Goal: Use online tool/utility: Use online tool/utility

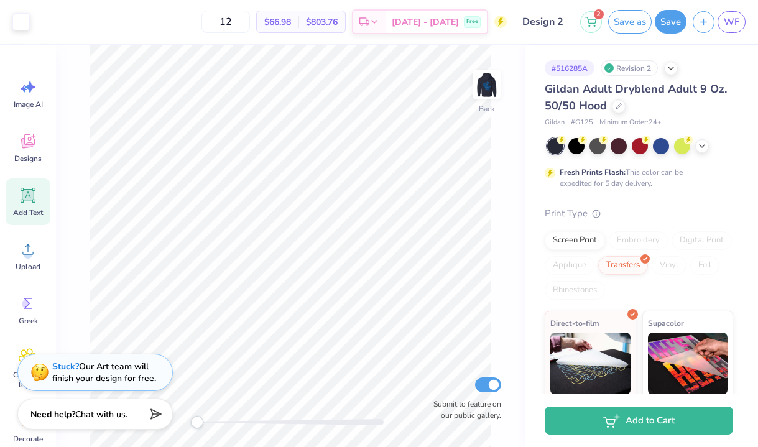
click at [35, 192] on icon at bounding box center [28, 195] width 19 height 19
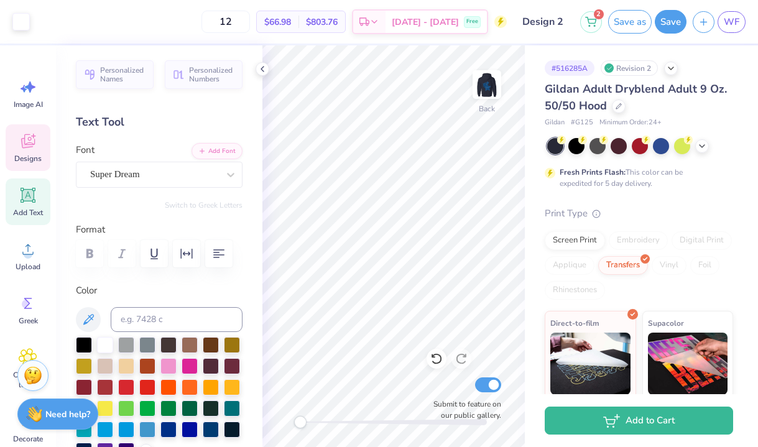
click at [14, 139] on div "Designs" at bounding box center [28, 147] width 45 height 47
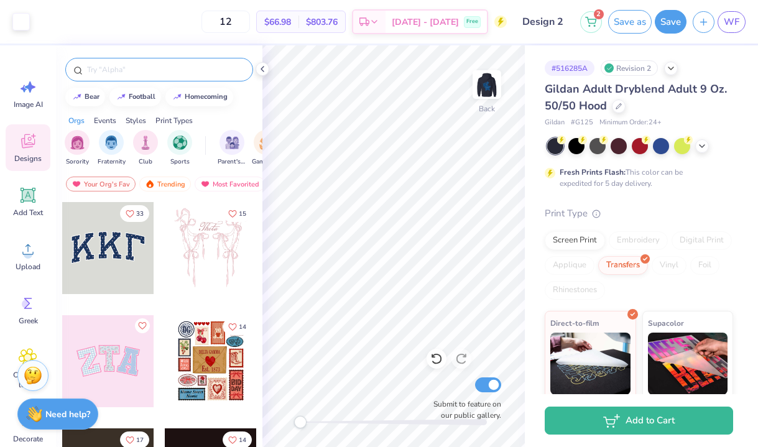
click at [129, 69] on input "text" at bounding box center [165, 69] width 159 height 12
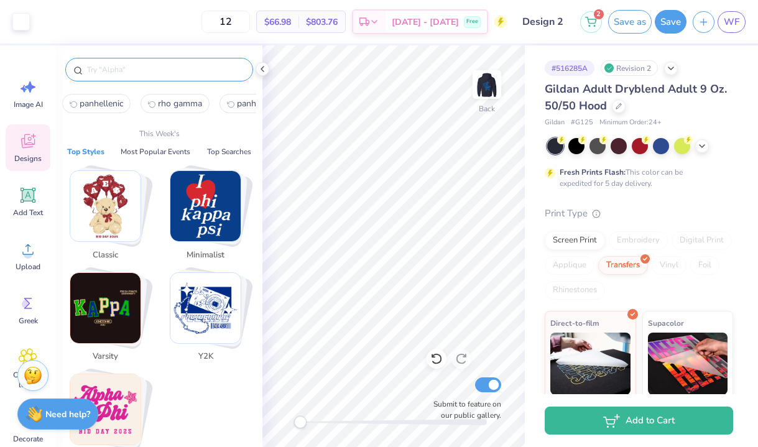
type input "r"
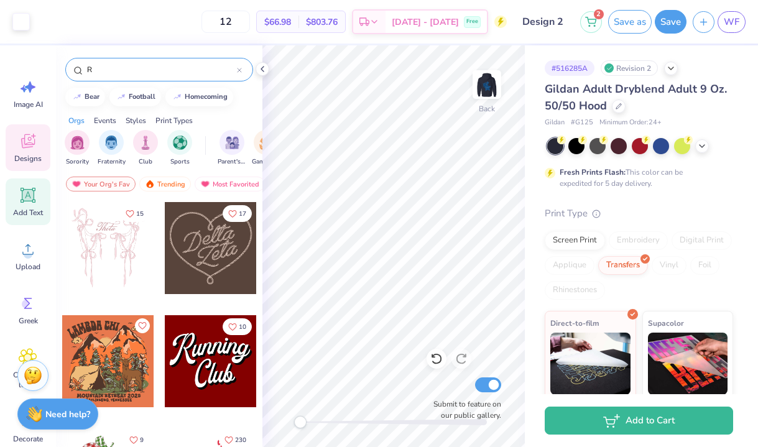
type input "R"
click at [25, 195] on icon at bounding box center [28, 196] width 12 height 12
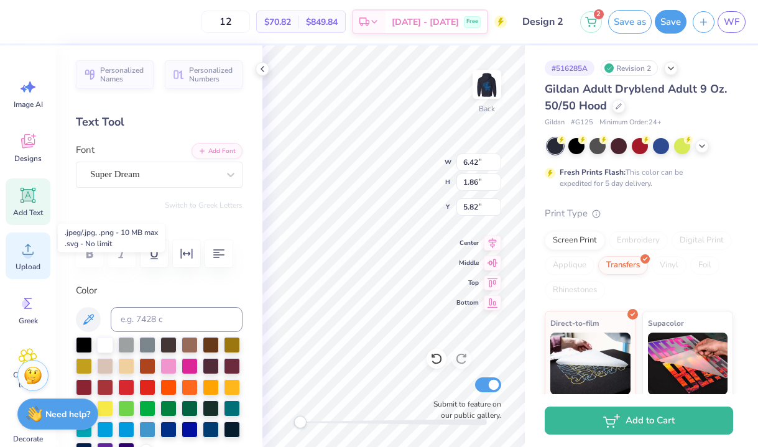
scroll to position [29, 0]
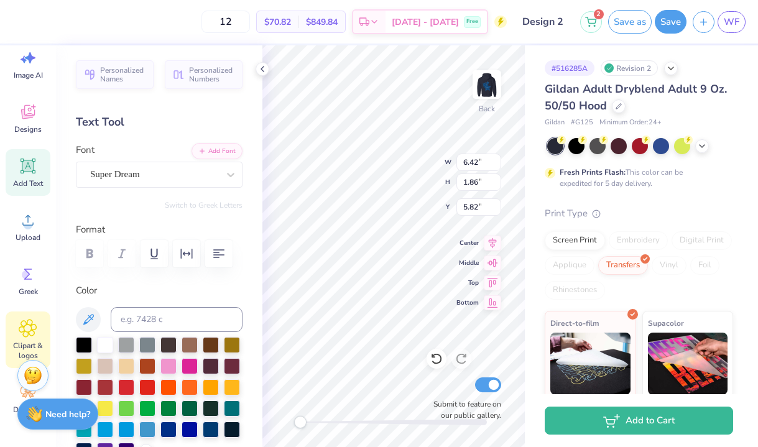
click at [35, 331] on icon at bounding box center [28, 328] width 18 height 19
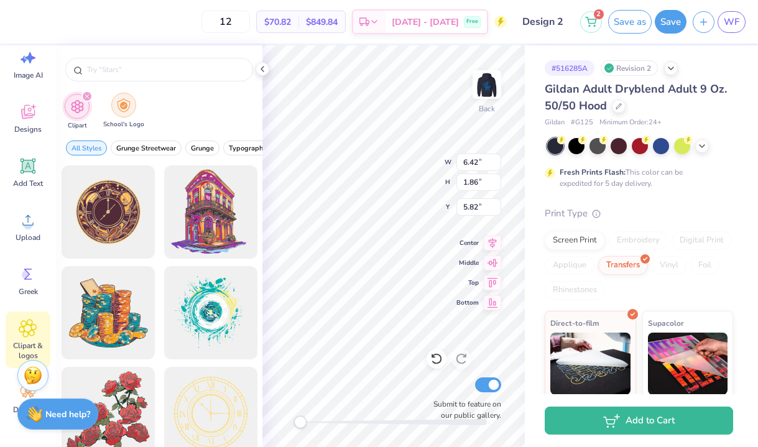
click at [111, 107] on div "filter for School's Logo" at bounding box center [123, 105] width 25 height 25
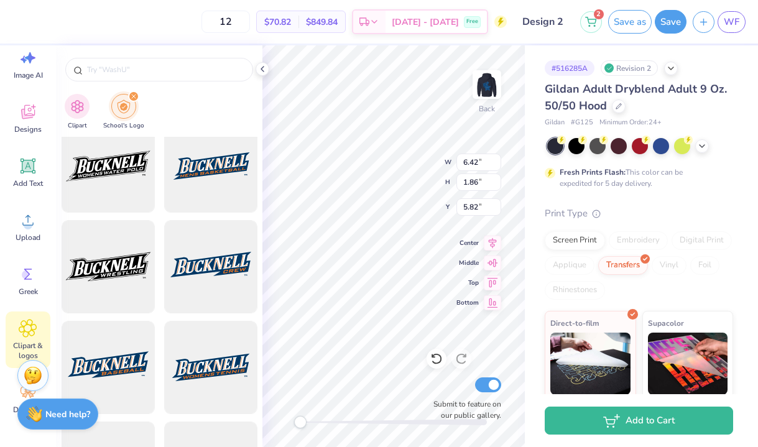
scroll to position [384, 0]
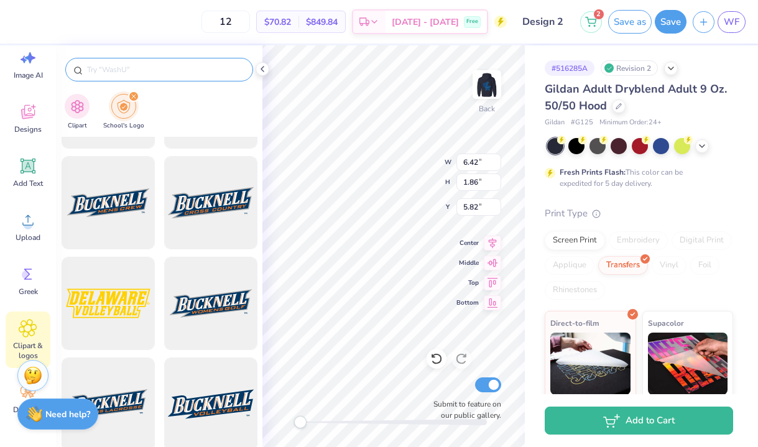
click at [148, 65] on input "text" at bounding box center [165, 69] width 159 height 12
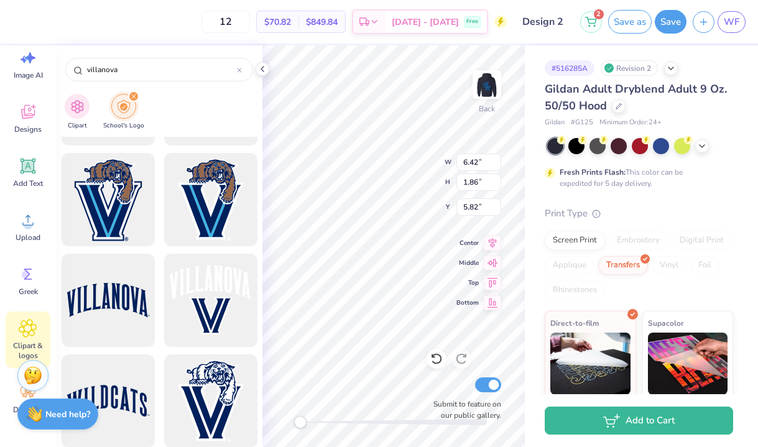
scroll to position [1099, 0]
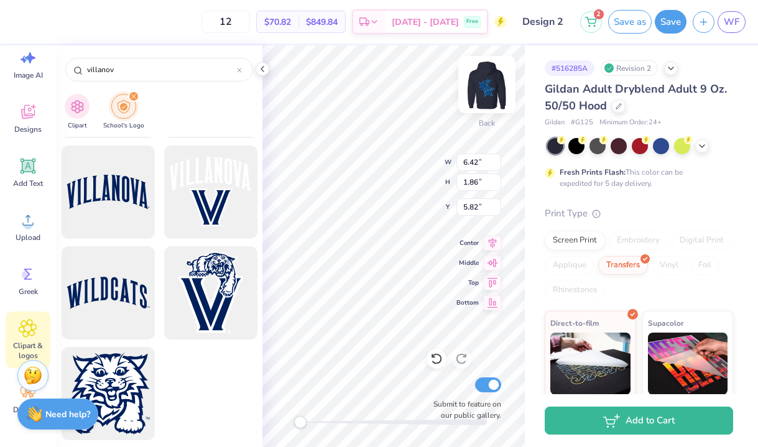
type input "villanov"
type textarea "T"
click at [485, 93] on img at bounding box center [487, 85] width 50 height 50
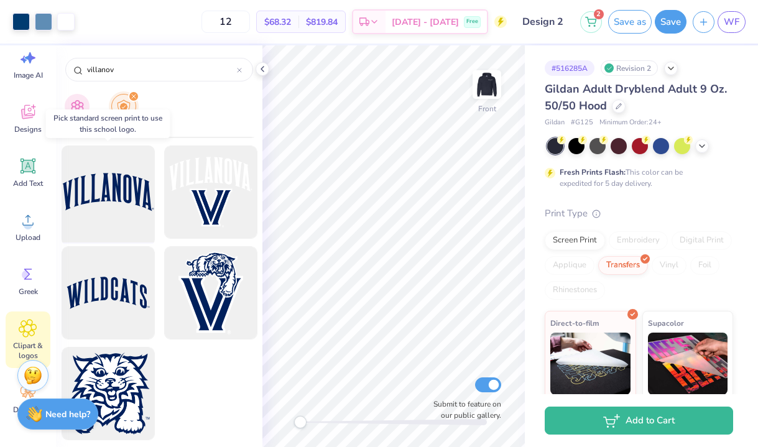
click at [129, 203] on div at bounding box center [108, 192] width 103 height 103
click at [102, 198] on div at bounding box center [108, 192] width 103 height 103
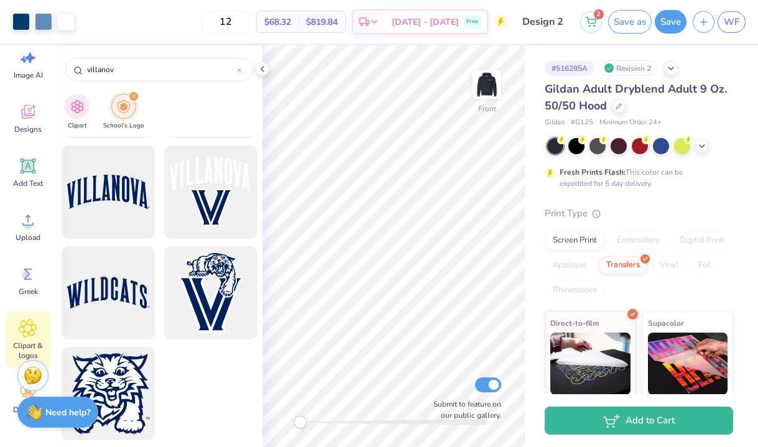
click at [42, 411] on div "Need help? Chat with us." at bounding box center [57, 412] width 81 height 31
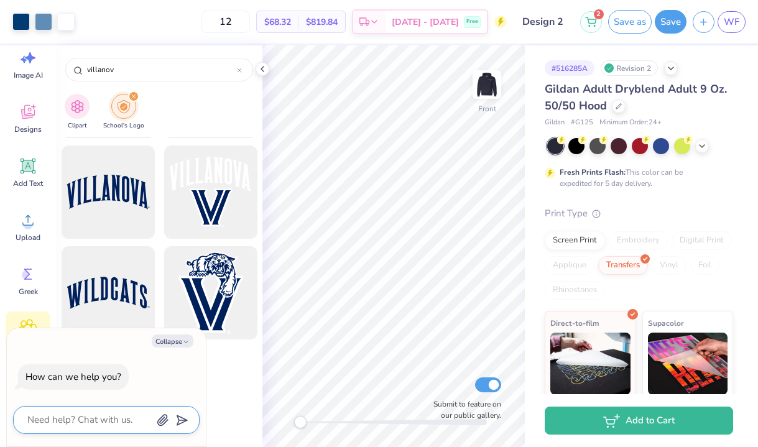
click at [62, 419] on textarea at bounding box center [89, 420] width 126 height 17
type textarea "w"
type textarea "x"
type textarea "we"
type textarea "x"
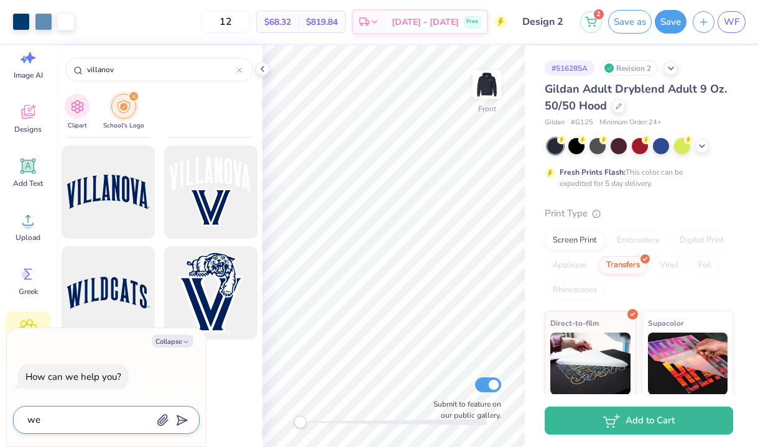
type textarea "wer"
type textarea "x"
type textarea "were"
type textarea "x"
type textarea "were"
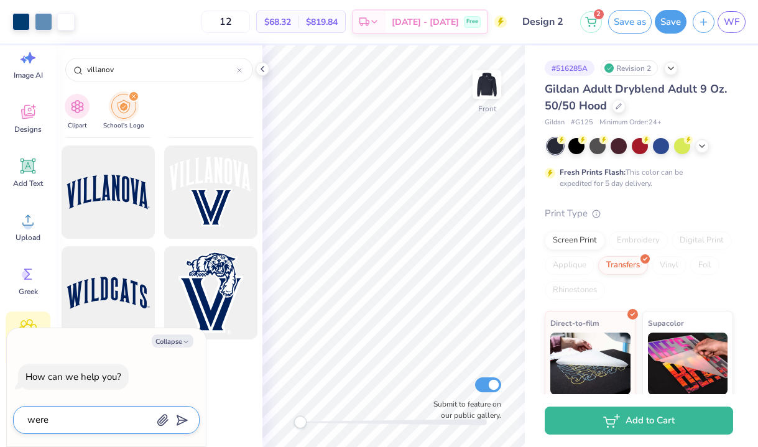
type textarea "x"
type textarea "were d"
type textarea "x"
type textarea "were do"
type textarea "x"
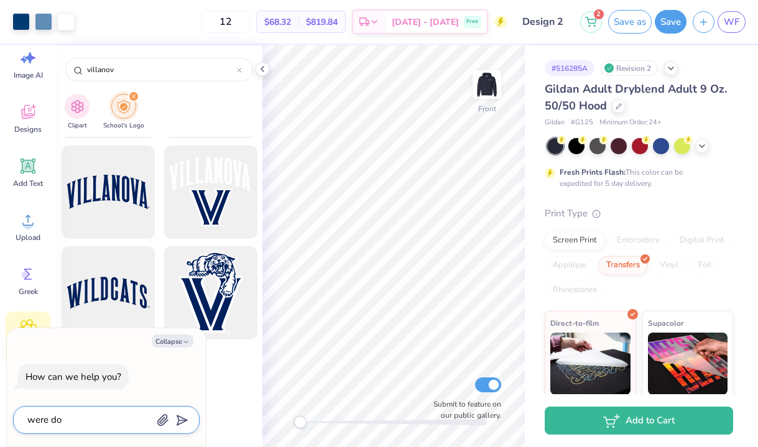
type textarea "were do"
type textarea "x"
type textarea "were do i"
type textarea "x"
type textarea "were do i"
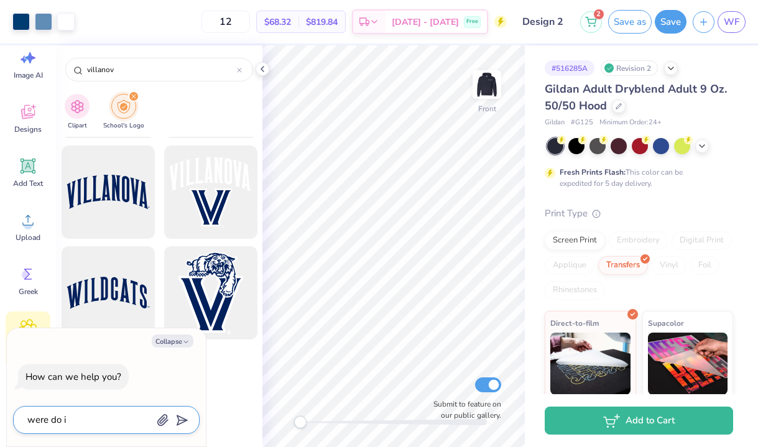
type textarea "x"
type textarea "were do i f"
type textarea "x"
type textarea "were do i fi"
type textarea "x"
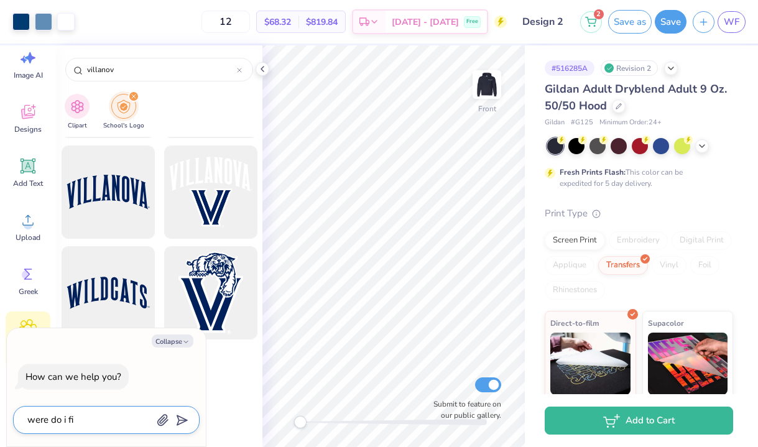
type textarea "were do i fin"
type textarea "x"
type textarea "were do i find"
type textarea "x"
type textarea "were do i find"
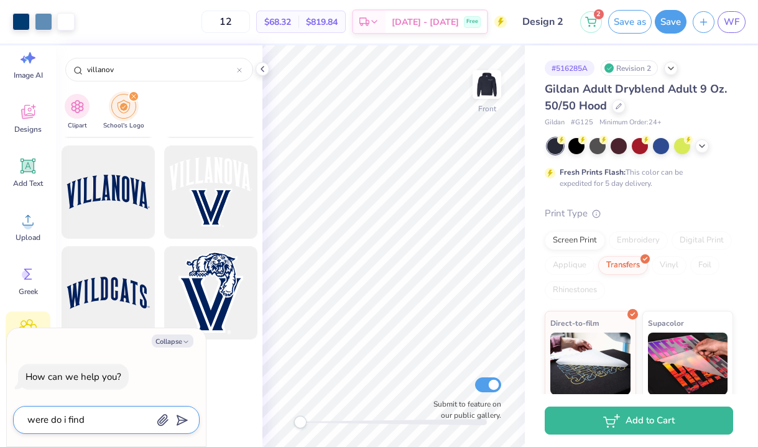
type textarea "x"
type textarea "were do i find t"
type textarea "x"
type textarea "were do i find th"
type textarea "x"
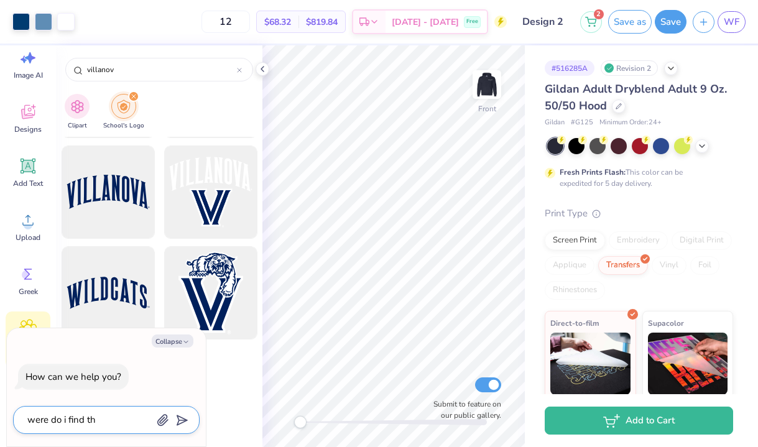
type textarea "were do i find the"
type textarea "x"
type textarea "were do i find the"
type textarea "x"
type textarea "were do i find the r"
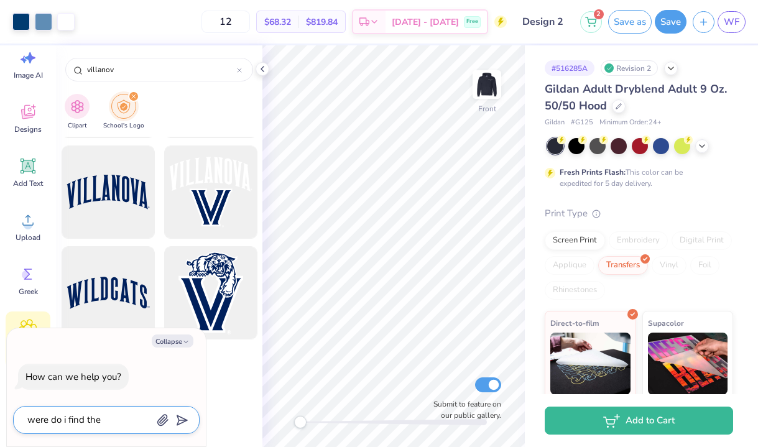
type textarea "x"
type textarea "were do i find the r"
type textarea "x"
type textarea "were do i find the r w"
type textarea "x"
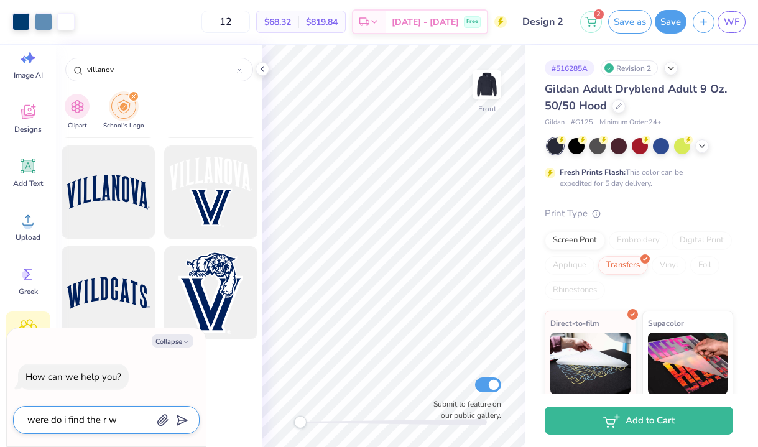
type textarea "were do i find the r wi"
type textarea "x"
type textarea "were do i find the r wit"
type textarea "x"
type textarea "were do i find the r with"
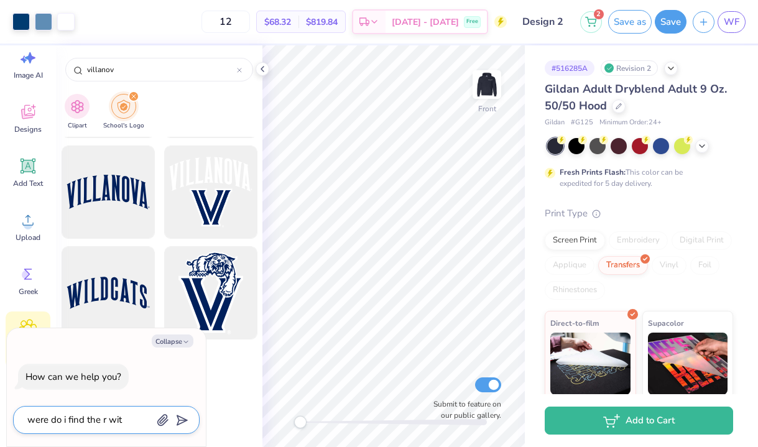
type textarea "x"
type textarea "were do i find the r with"
type textarea "x"
type textarea "were do i find the r with a"
type textarea "x"
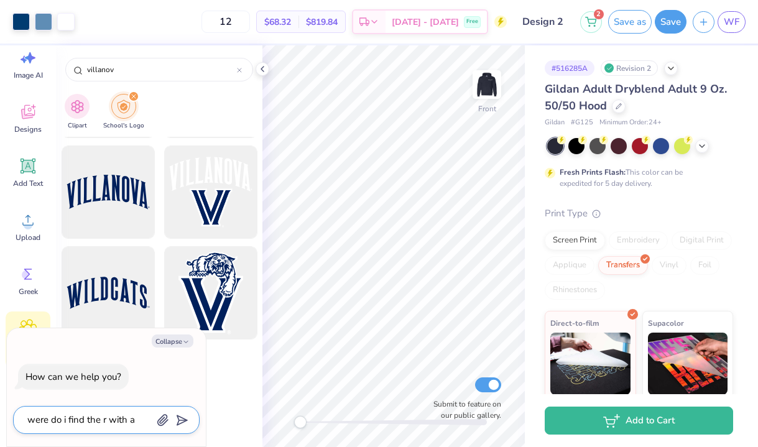
type textarea "were do i find the r with a"
type textarea "x"
type textarea "were do i find the r with a c"
type textarea "x"
type textarea "were do i find the r with a ci"
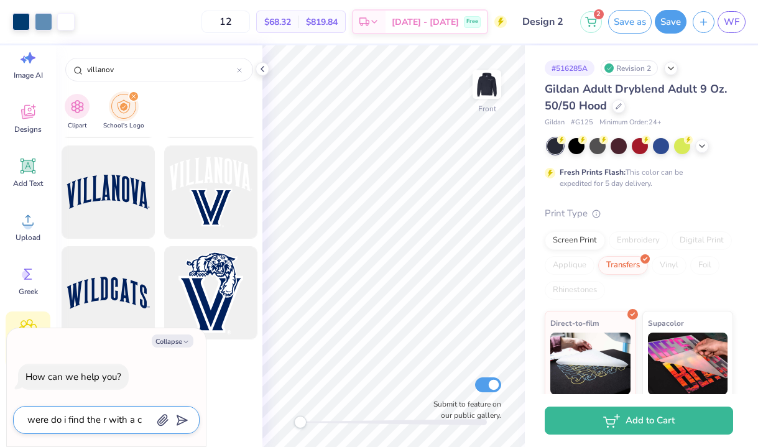
type textarea "x"
type textarea "were do i find the r with a cir"
type textarea "x"
type textarea "were do i find the r with a circ"
type textarea "x"
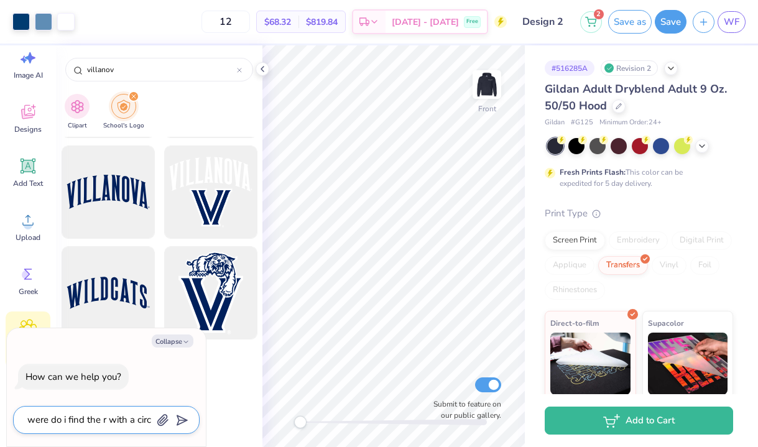
type textarea "were do i find the r with a circl"
type textarea "x"
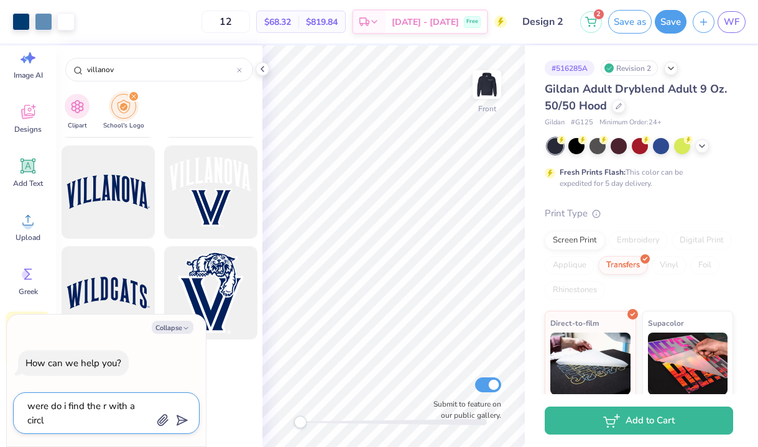
type textarea "were do i find the r with a circle"
type textarea "x"
type textarea "were do i find the r with a circle"
type textarea "x"
type textarea "were do i find the r with a circle a"
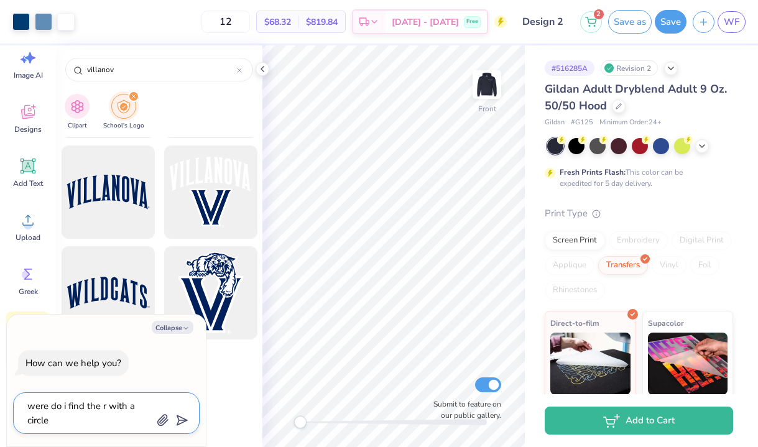
type textarea "x"
type textarea "were do i find the r with a circle ar"
type textarea "x"
type textarea "were do i find the r with a circle aro"
type textarea "x"
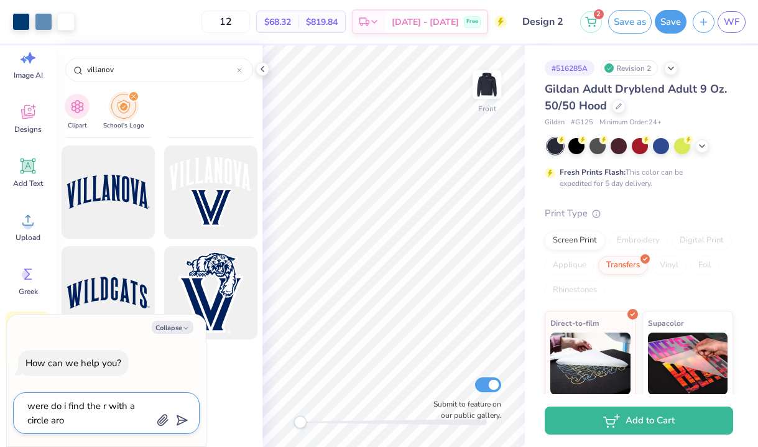
type textarea "were do i find the r with a circle arou"
type textarea "x"
type textarea "were do i find the r with a circle aroun"
type textarea "x"
type textarea "were do i find the r with a circle around"
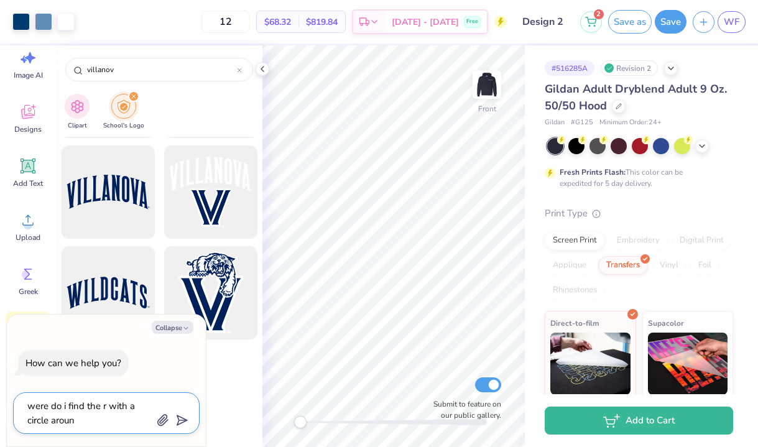
type textarea "x"
type textarea "were do i find the r with a circle around"
type textarea "x"
type textarea "were do i find the r with a circle around i"
type textarea "x"
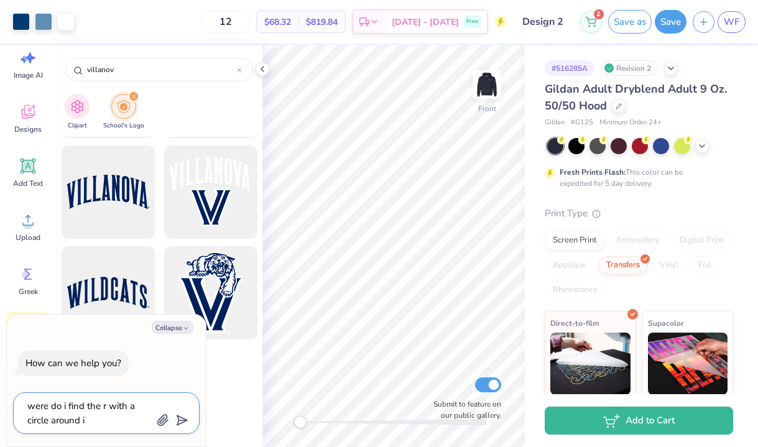
type textarea "were do i find the r with a circle around it"
type textarea "x"
type textarea "were do i find the r with a circle around it"
type textarea "x"
type textarea "were do i find the r with a circle around it s"
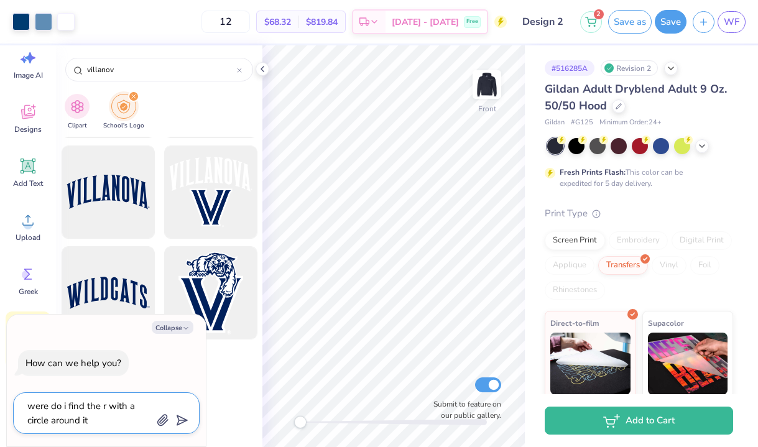
type textarea "x"
type textarea "were do i find the r with a circle around it so"
type textarea "x"
type textarea "were do i find the r with a circle around it so"
type textarea "x"
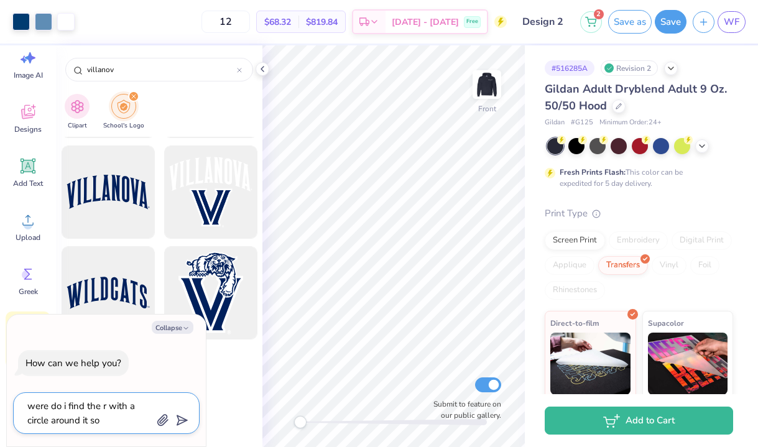
type textarea "were do i find the r with a circle around it so t"
type textarea "x"
type textarea "were do i find the r with a circle around it so tb"
type textarea "x"
type textarea "were do i find the r with a circle around it so tba"
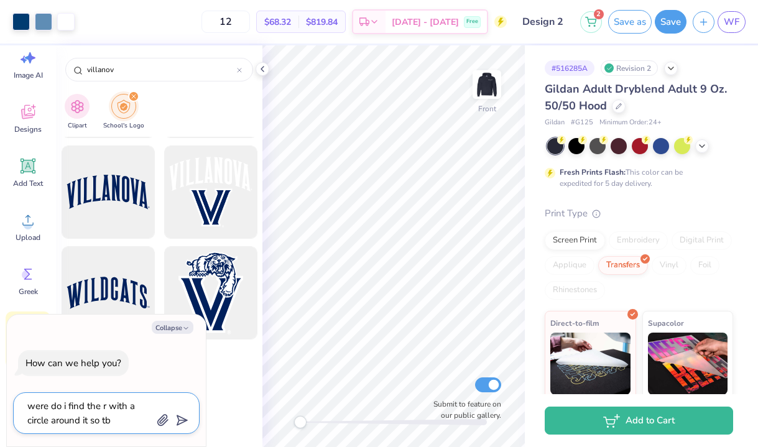
type textarea "x"
type textarea "were do i find the r with a circle around it so tb"
type textarea "x"
type textarea "were do i find the r with a circle around it so t"
type textarea "x"
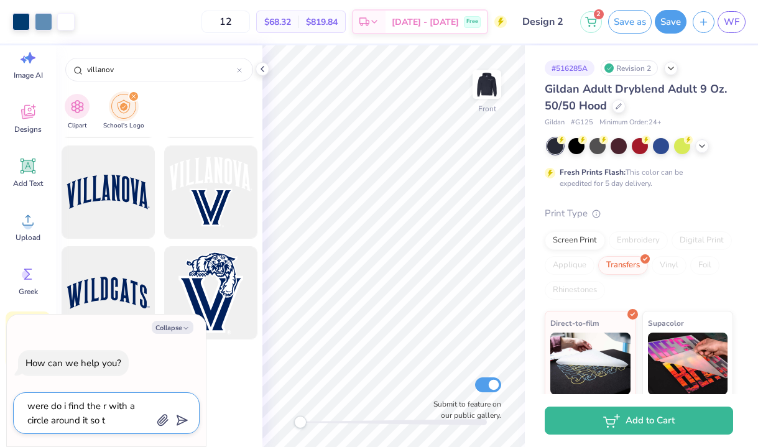
type textarea "were do i find the r with a circle around it so th"
type textarea "x"
type textarea "were do i find the r with a circle around it so tha"
type textarea "x"
type textarea "were do i find the r with a circle around it so that"
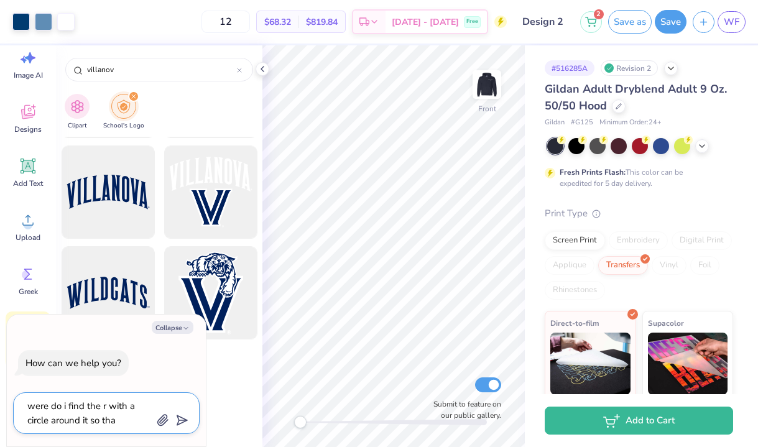
type textarea "x"
type textarea "were do i find the r with a circle around it so that"
type textarea "x"
type textarea "were do i find the r with a circle around it so that t"
type textarea "x"
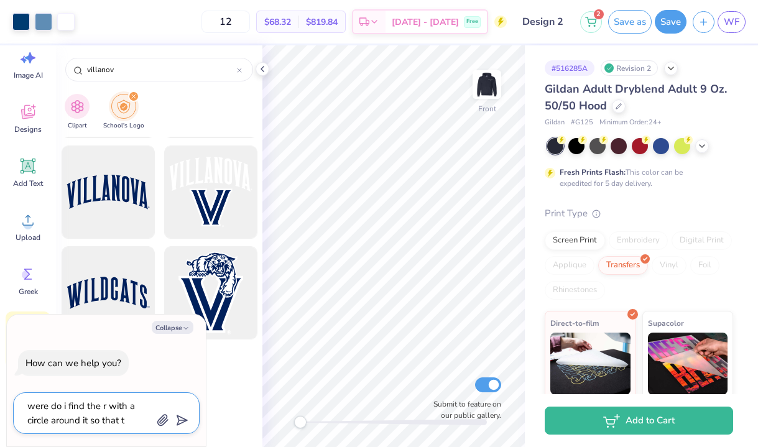
type textarea "were do i find the r with a circle around it so that th"
type textarea "x"
type textarea "were do i find the r with a circle around it so that the"
type textarea "x"
type textarea "were do i find the r with a circle around it so that the"
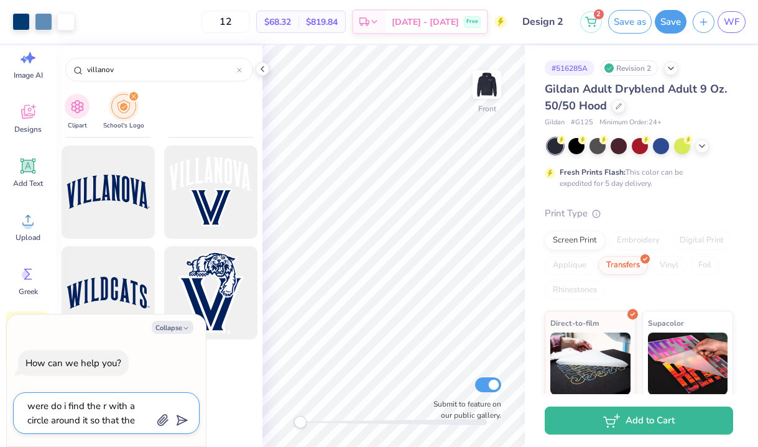
type textarea "x"
type textarea "were do i find the r with a circle around it so that the v"
type textarea "x"
type textarea "were do i find the r with a circle around it so that the vi"
type textarea "x"
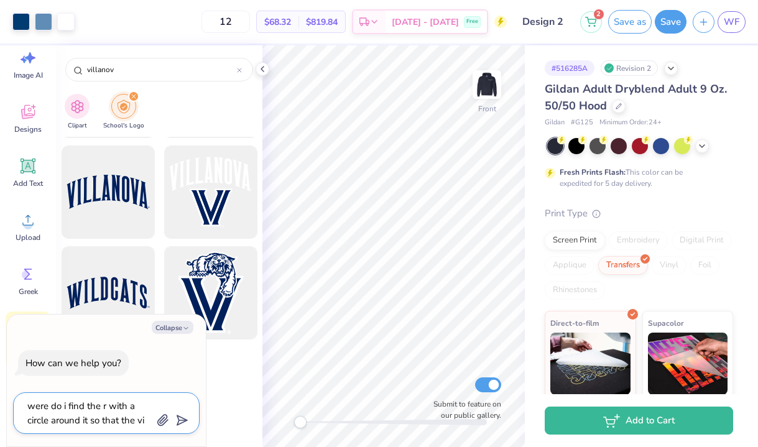
type textarea "were do i find the r with a circle around it so that the vil"
type textarea "x"
type textarea "were do i find the r with a circle around it so that the vill"
type textarea "x"
type textarea "were do i find the r with a circle around it so that the villa"
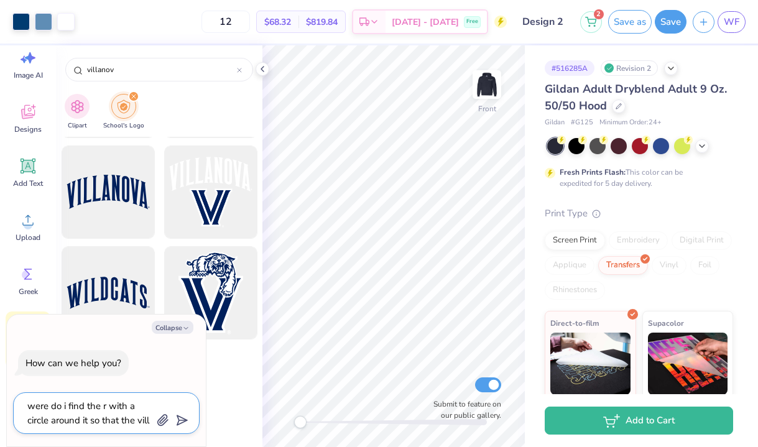
type textarea "x"
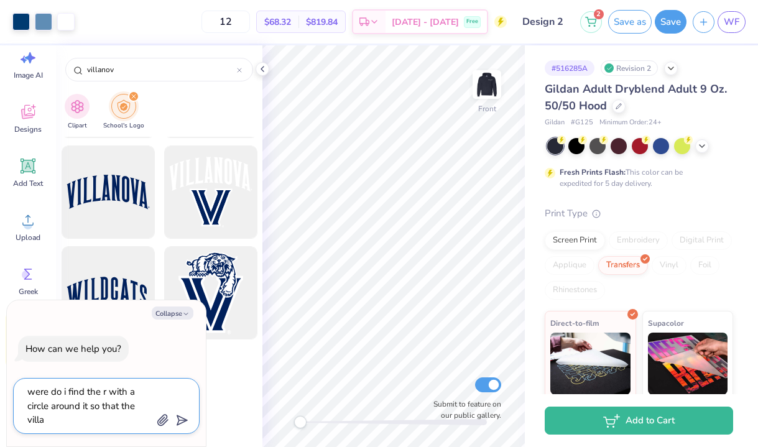
type textarea "were do i find the r with a circle around it so that the villan"
type textarea "x"
type textarea "were do i find the r with a circle around it so that the [PERSON_NAME]"
type textarea "x"
type textarea "were do i find the r with a circle around it so that the villanov"
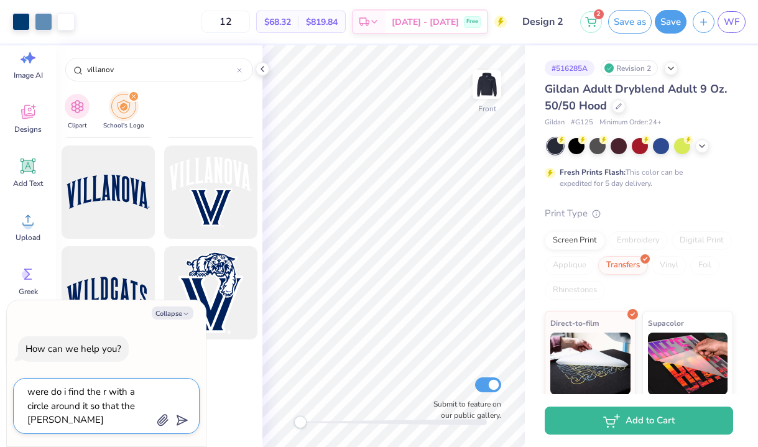
type textarea "x"
type textarea "were do i find the r with a circle around it so that the villanova"
type textarea "x"
type textarea "were do i find the r with a circle around it so that the villanova"
type textarea "x"
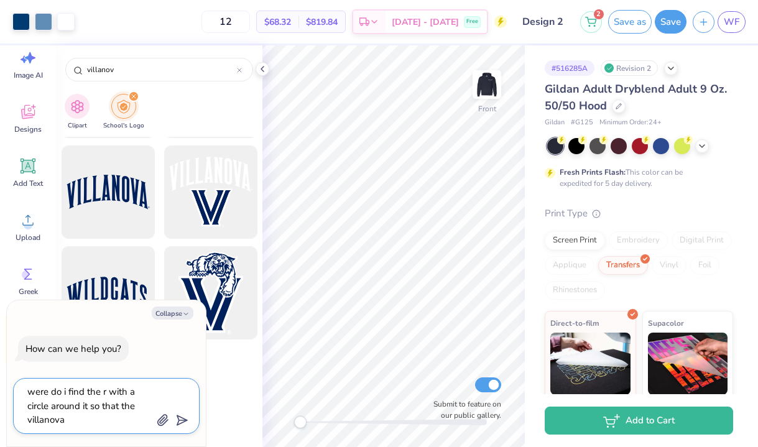
type textarea "were do i find the r with a circle around it so that the villanova"
type textarea "x"
type textarea "were do i find the r with a circle around it so that the villanovas"
type textarea "x"
type textarea "were do i find the r with a circle around it so that the villanovas"
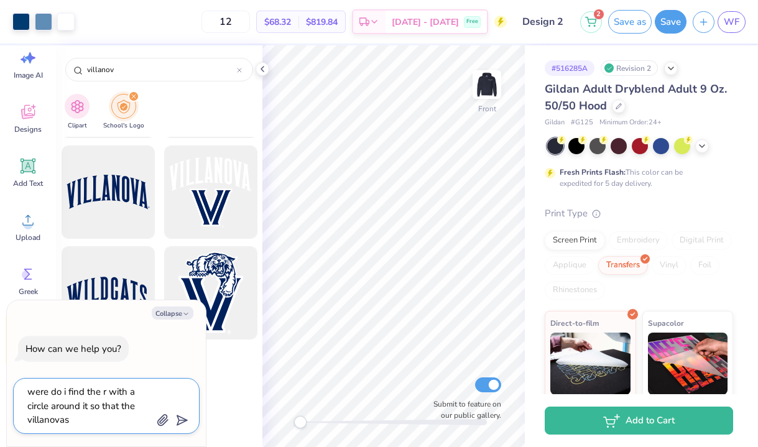
type textarea "x"
type textarea "were do i find the r with a circle around it so that the villanovas r"
type textarea "x"
type textarea "were do i find the r with a circle around it so that the villanovas re"
type textarea "x"
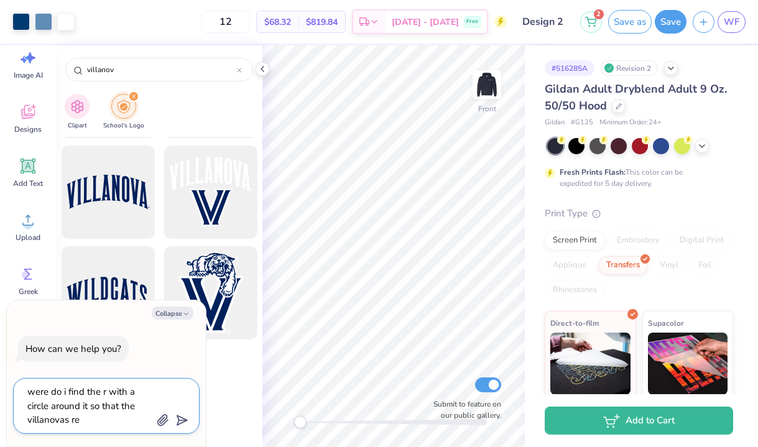
type textarea "were do i find the r with a circle around it so that the villanovas reg"
type textarea "x"
type textarea "were do i find the r with a circle around it so that the villanovas regi"
type textarea "x"
type textarea "were do i find the r with a circle around it so that the [GEOGRAPHIC_DATA]"
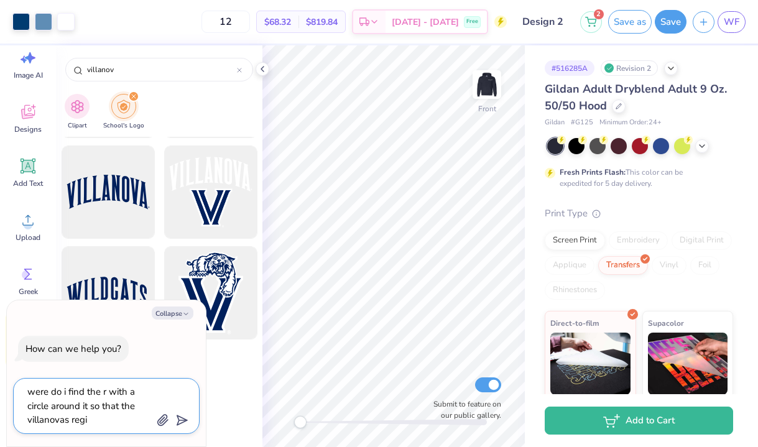
type textarea "x"
type textarea "were do i find the r with a circle around it so that the [GEOGRAPHIC_DATA]"
type textarea "x"
type textarea "were do i find the r with a circle around it so that the villanovas registe"
type textarea "x"
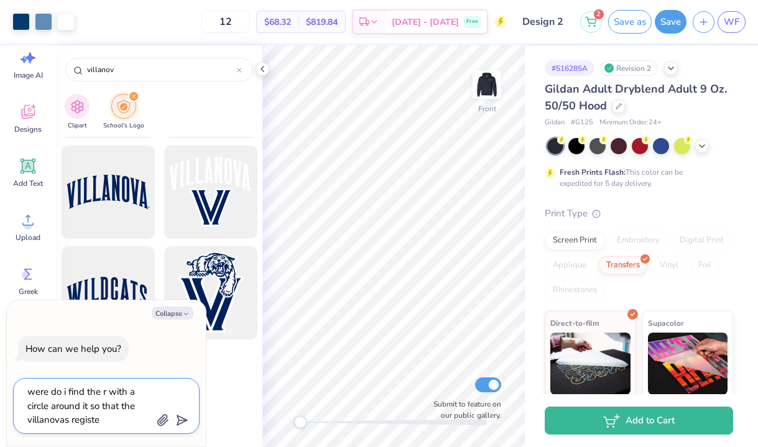
type textarea "were do i find the r with a circle around it so that the villanovas register"
type textarea "x"
type textarea "were do i find the r with a circle around it so that the villanovas registere"
type textarea "x"
type textarea "were do i find the r with a circle around it so that the villanovas registered"
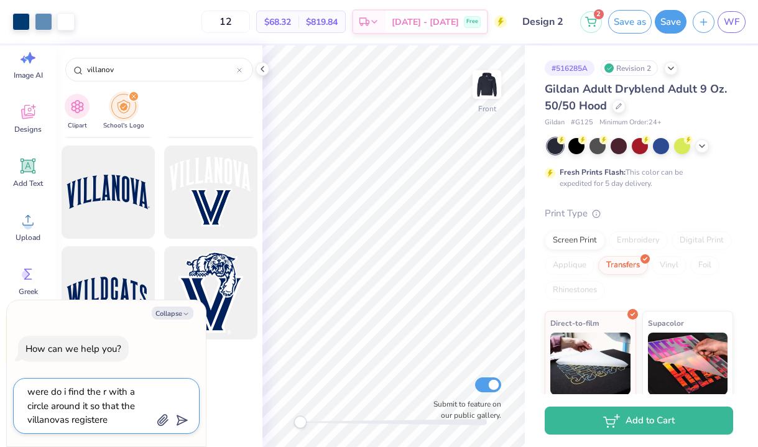
type textarea "x"
type textarea "were do i find the r with a circle around it so that the villanovas registered"
type textarea "x"
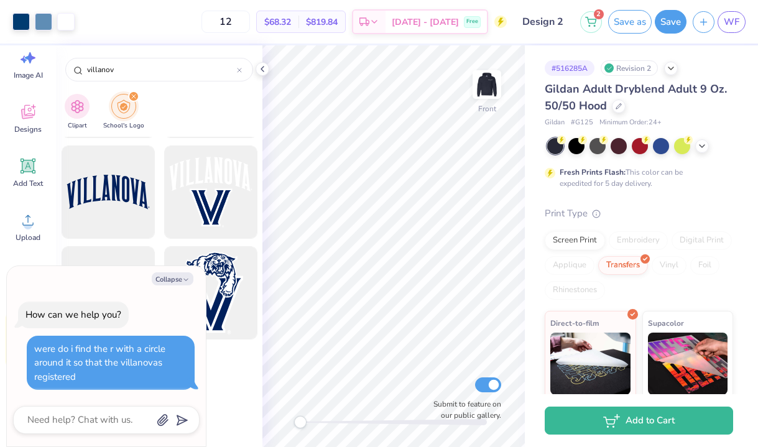
type textarea "x"
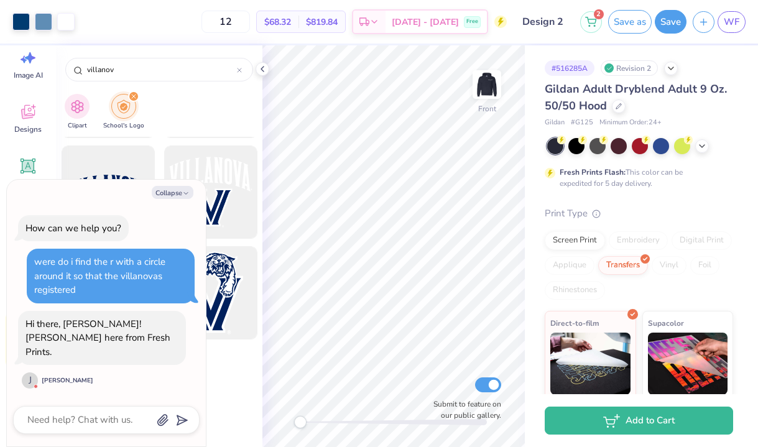
click at [75, 434] on div "Collapse How can we help you? were do i find the r with a circle around it so t…" at bounding box center [106, 313] width 199 height 267
click at [78, 422] on textarea at bounding box center [89, 420] width 126 height 17
type textarea "w"
type textarea "x"
type textarea "wh"
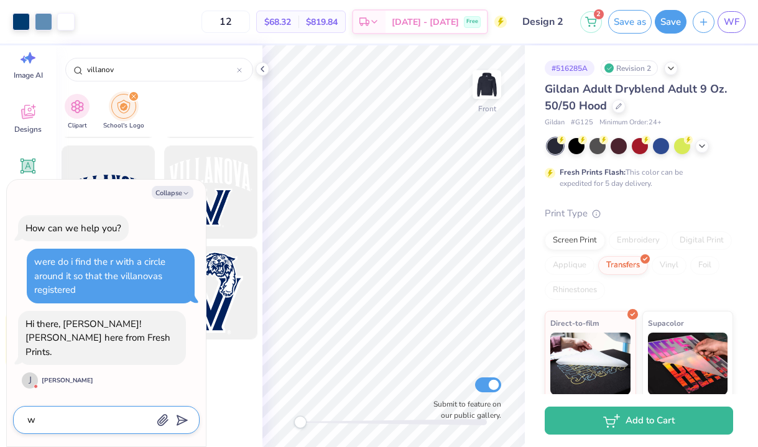
type textarea "x"
type textarea "whe"
type textarea "x"
type textarea "wher"
type textarea "x"
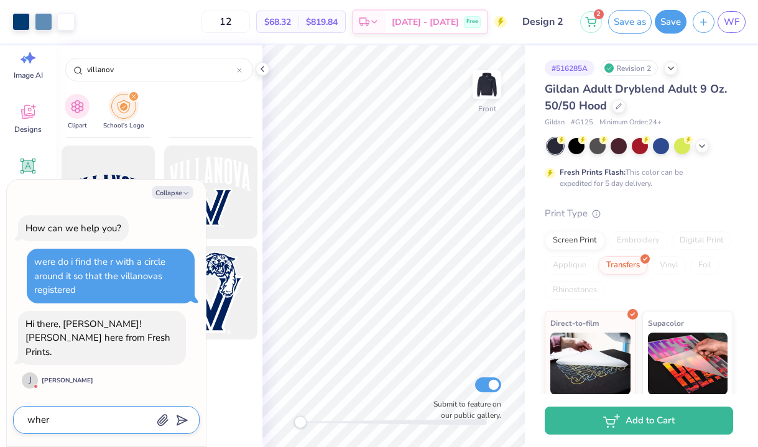
type textarea "where"
type textarea "x"
type textarea "where"
type textarea "x"
type textarea "where d"
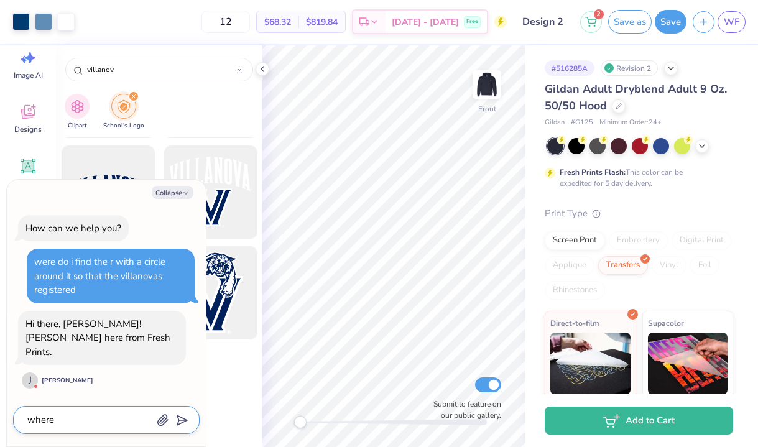
type textarea "x"
type textarea "where do"
type textarea "x"
type textarea "where do"
type textarea "x"
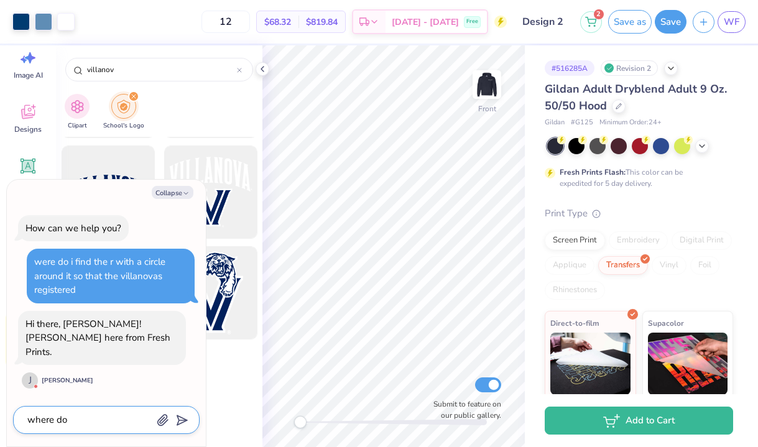
type textarea "where do i"
type textarea "x"
type textarea "where do i"
type textarea "x"
type textarea "where do i f"
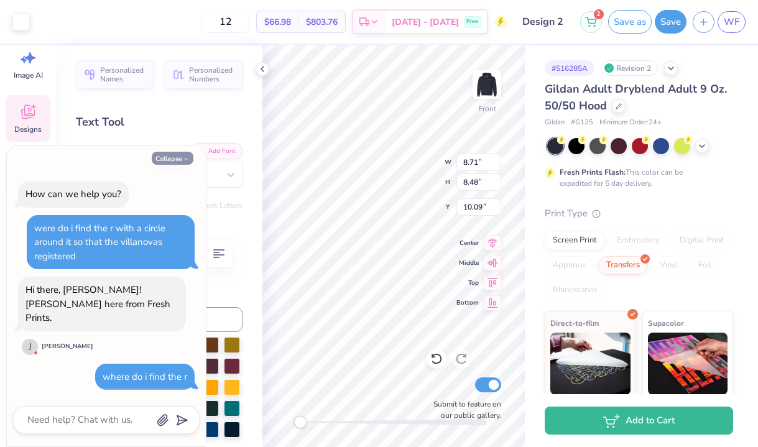
click at [174, 165] on button "Collapse" at bounding box center [173, 158] width 42 height 13
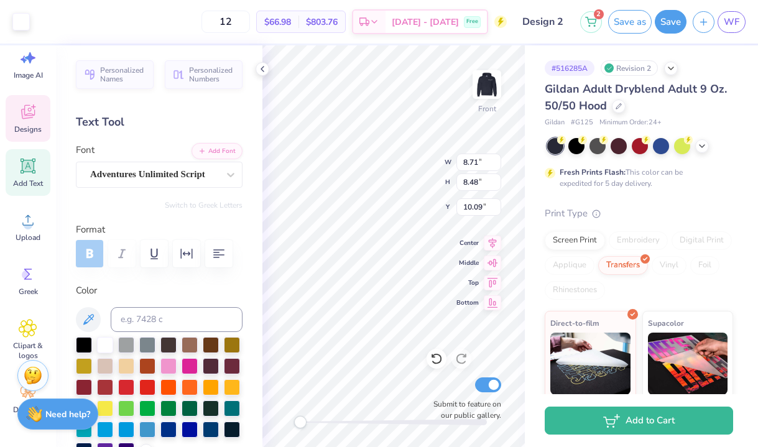
click at [34, 182] on span "Add Text" at bounding box center [28, 183] width 30 height 10
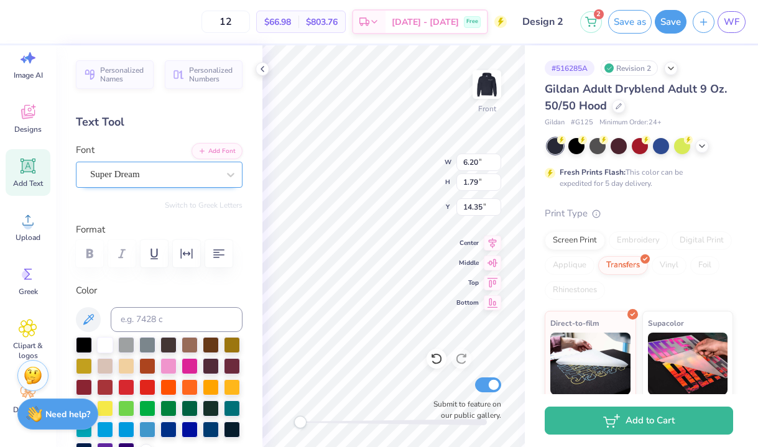
click at [170, 169] on div "Super Dream" at bounding box center [154, 174] width 131 height 19
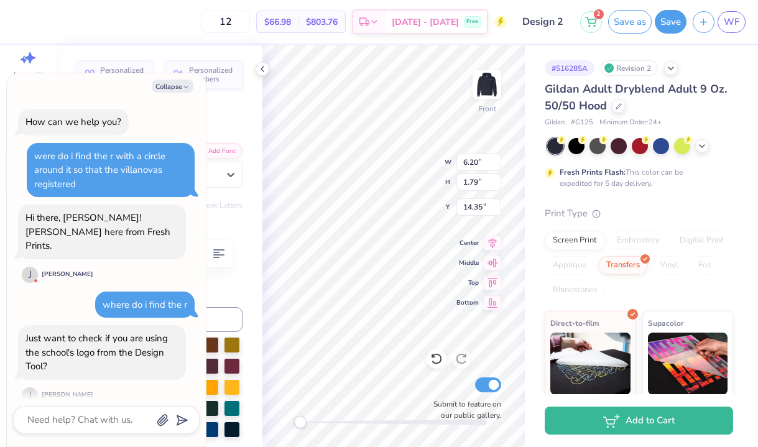
scroll to position [108, 0]
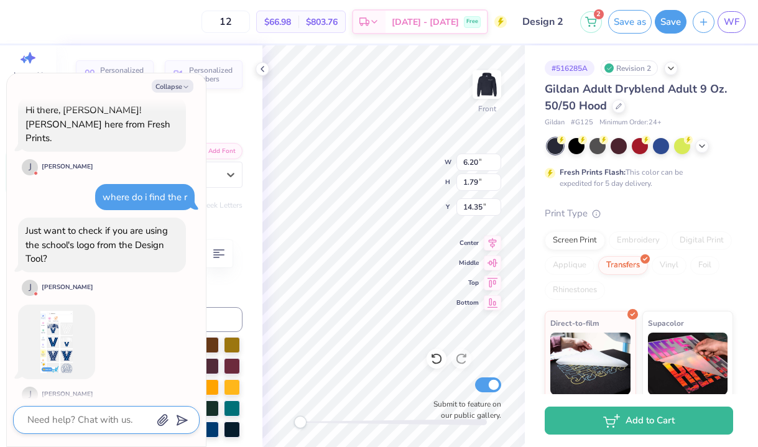
click at [91, 415] on textarea at bounding box center [89, 420] width 126 height 17
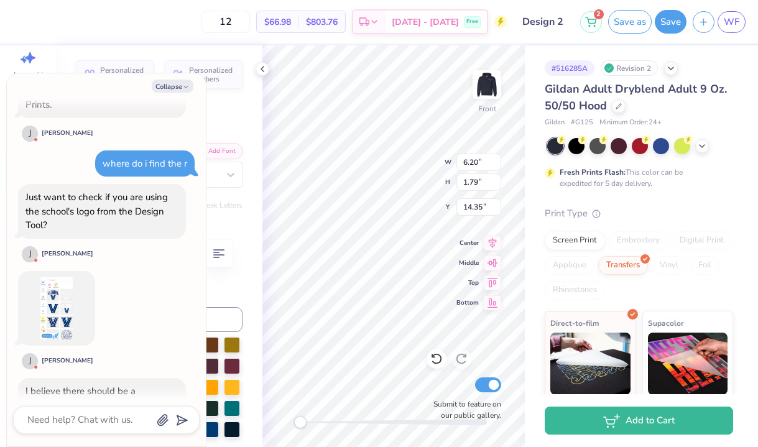
scroll to position [214, 0]
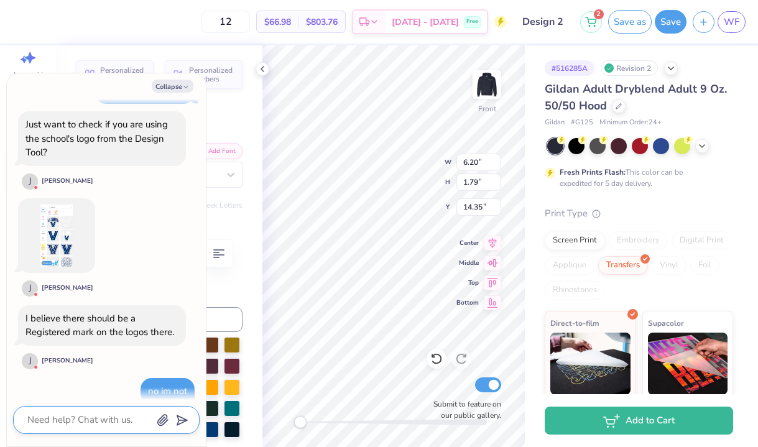
click at [95, 416] on textarea at bounding box center [89, 420] width 126 height 17
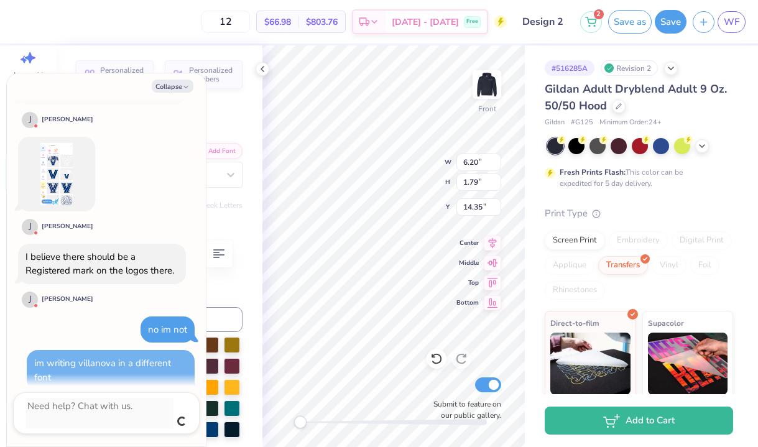
scroll to position [262, 0]
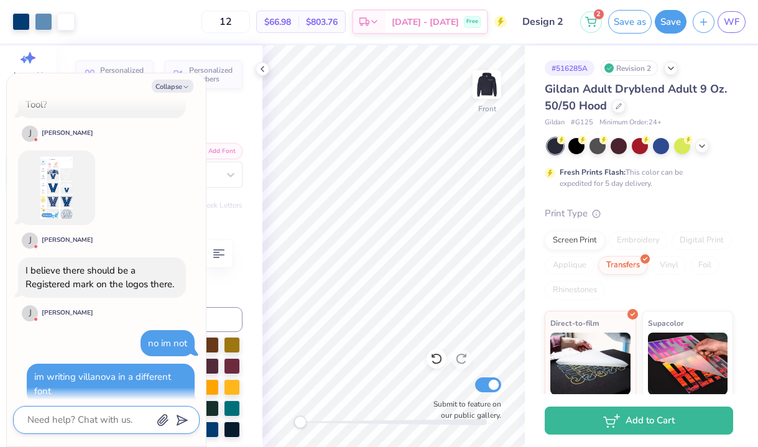
click at [93, 414] on textarea at bounding box center [89, 420] width 126 height 17
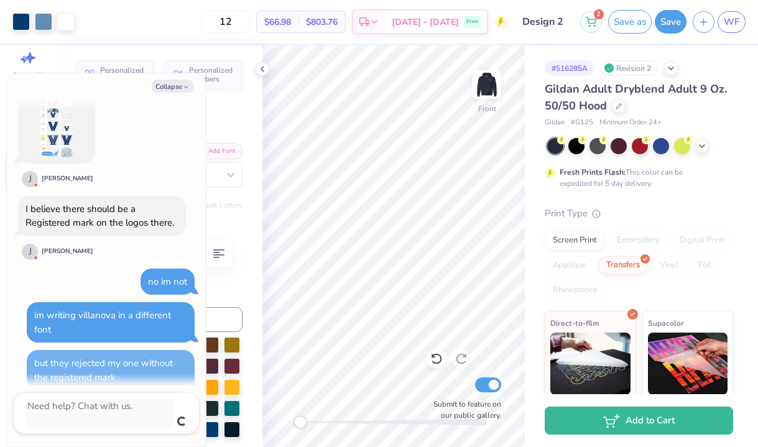
scroll to position [310, 0]
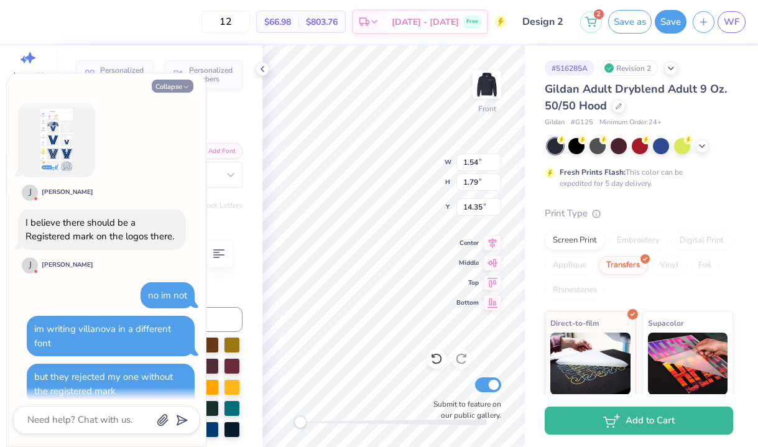
click at [180, 86] on button "Collapse" at bounding box center [173, 86] width 42 height 13
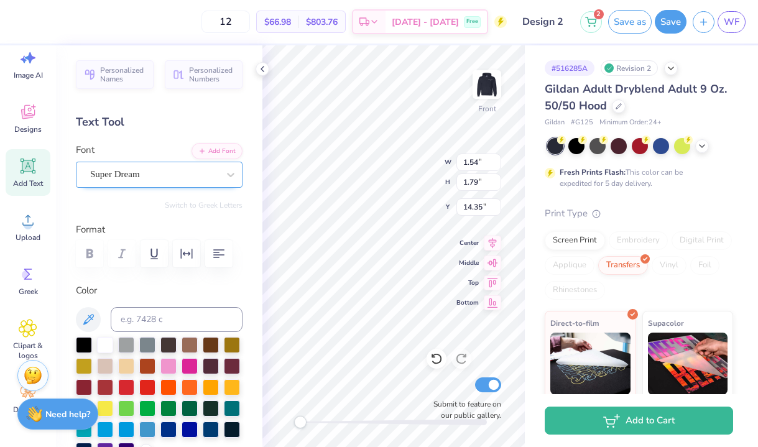
click at [176, 177] on div "Super Dream" at bounding box center [154, 174] width 131 height 19
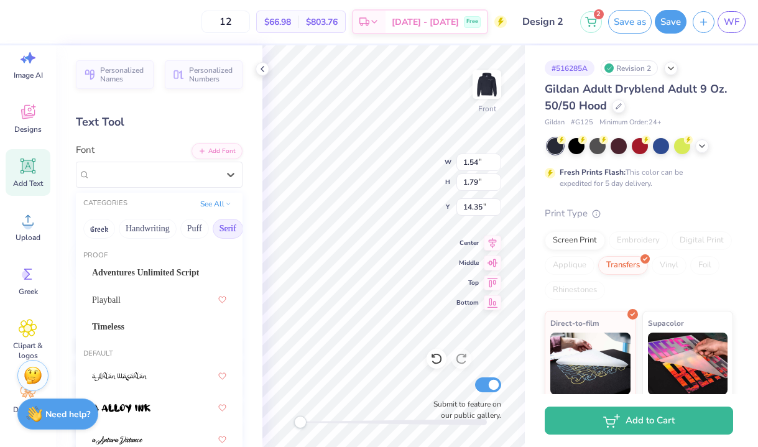
click at [219, 229] on button "Serif" at bounding box center [228, 229] width 30 height 20
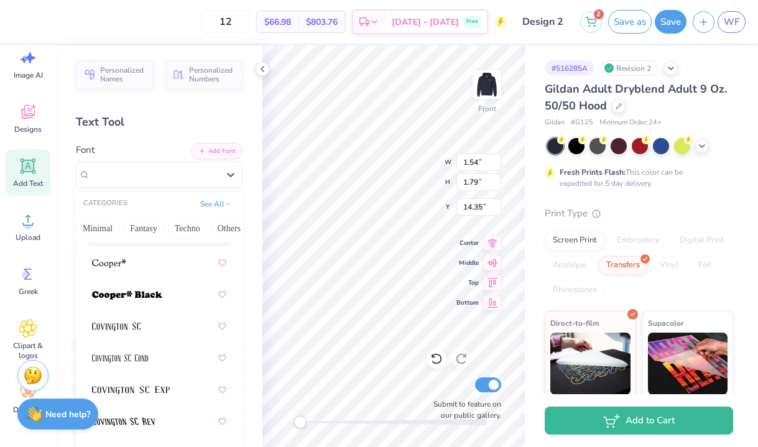
scroll to position [0, 366]
click at [221, 224] on button "Others" at bounding box center [221, 229] width 37 height 20
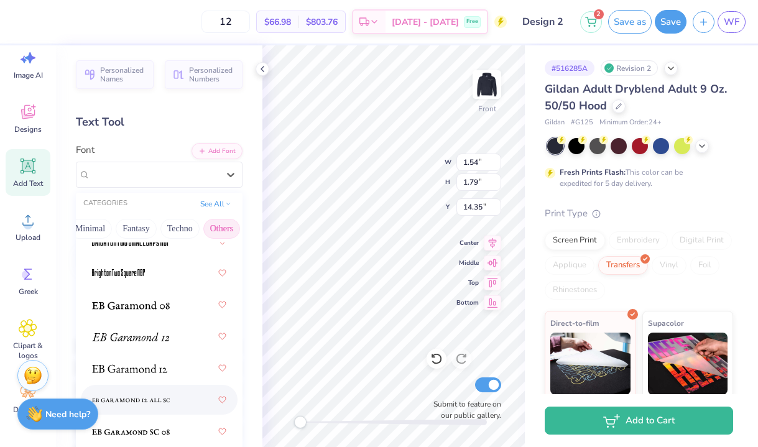
scroll to position [325, 0]
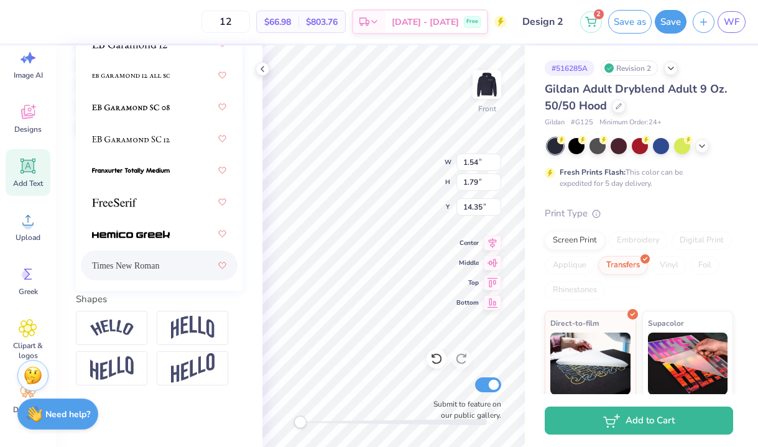
click at [183, 262] on div "Times New Roman" at bounding box center [159, 265] width 134 height 22
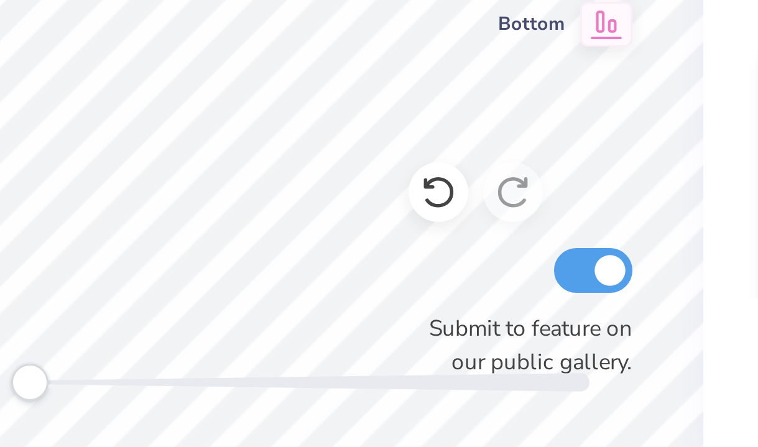
scroll to position [0, 0]
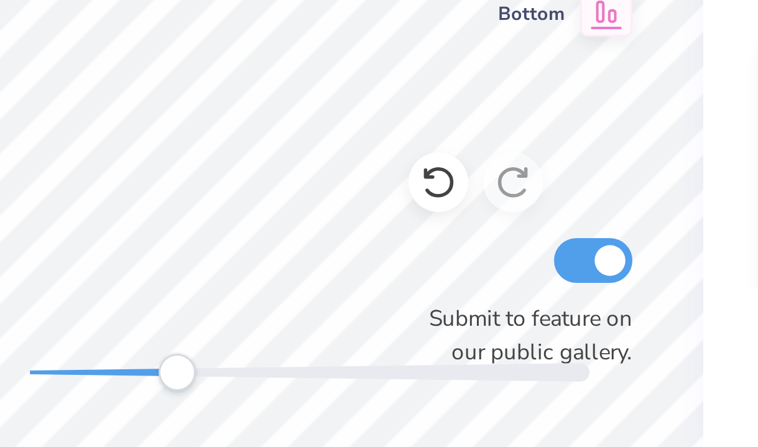
drag, startPoint x: 301, startPoint y: 422, endPoint x: 349, endPoint y: 424, distance: 48.6
click at [350, 424] on div "Accessibility label" at bounding box center [349, 422] width 12 height 12
drag, startPoint x: 347, startPoint y: 423, endPoint x: 313, endPoint y: 422, distance: 33.6
click at [313, 422] on div "Accessibility label" at bounding box center [313, 422] width 12 height 12
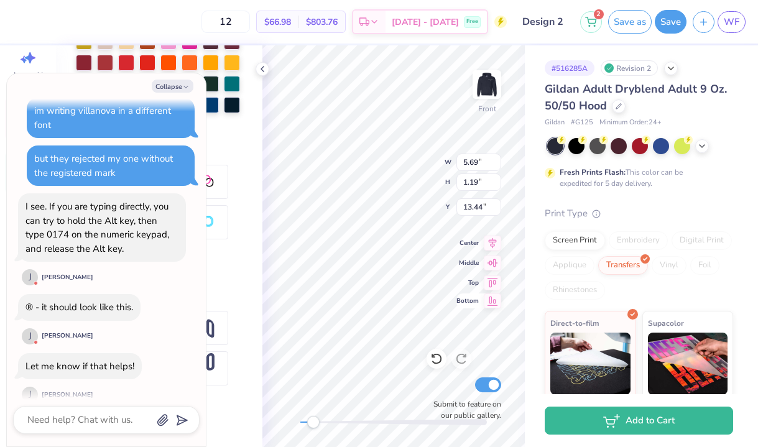
scroll to position [0, 1]
click at [21, 294] on div "® - it should look like this." at bounding box center [79, 307] width 123 height 27
click at [30, 301] on div "® - it should look like this." at bounding box center [79, 307] width 108 height 12
click at [33, 301] on div "® - it should look like this." at bounding box center [79, 307] width 108 height 12
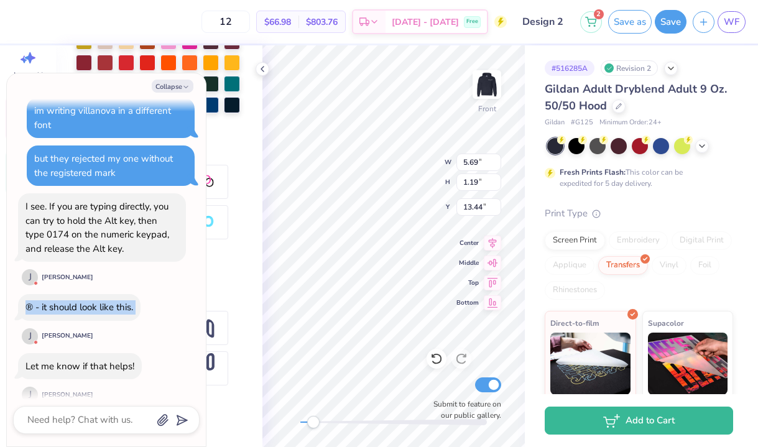
click at [33, 301] on div "® - it should look like this." at bounding box center [79, 307] width 108 height 12
click at [32, 301] on div "® - it should look like this." at bounding box center [79, 307] width 108 height 12
click at [30, 301] on div "® - it should look like this." at bounding box center [79, 307] width 108 height 12
click at [25, 294] on div "® - it should look like this." at bounding box center [79, 307] width 123 height 27
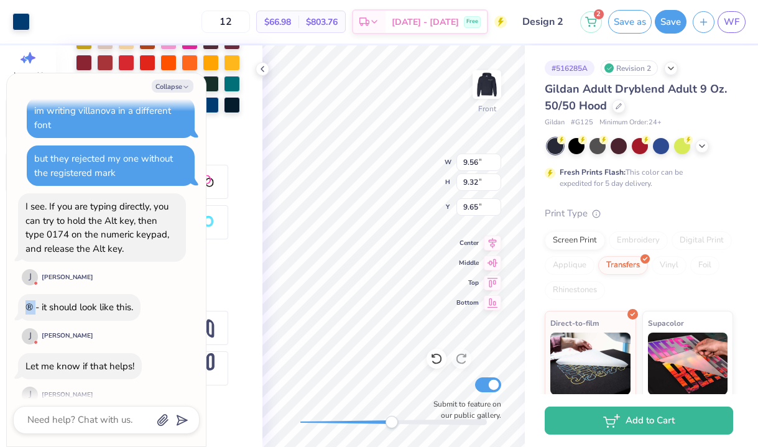
click at [391, 414] on div "Front W 9.56 9.56 " H 9.32 9.32 " Y 9.65 9.65 " Center Middle Top Bottom Submit…" at bounding box center [393, 246] width 262 height 402
click at [186, 89] on icon "button" at bounding box center [185, 86] width 7 height 7
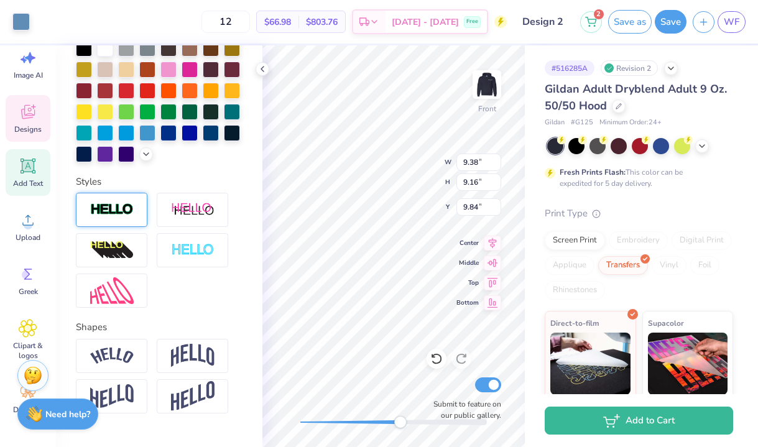
scroll to position [280, 0]
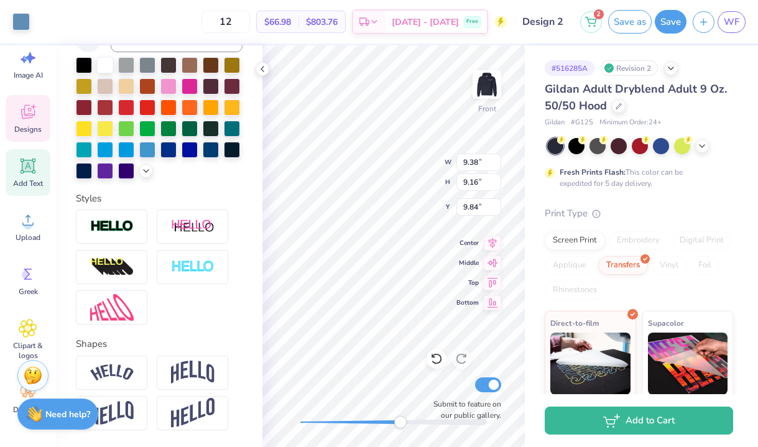
click at [30, 170] on icon at bounding box center [28, 166] width 12 height 12
click at [58, 420] on div "Need help? Chat with us." at bounding box center [57, 412] width 81 height 31
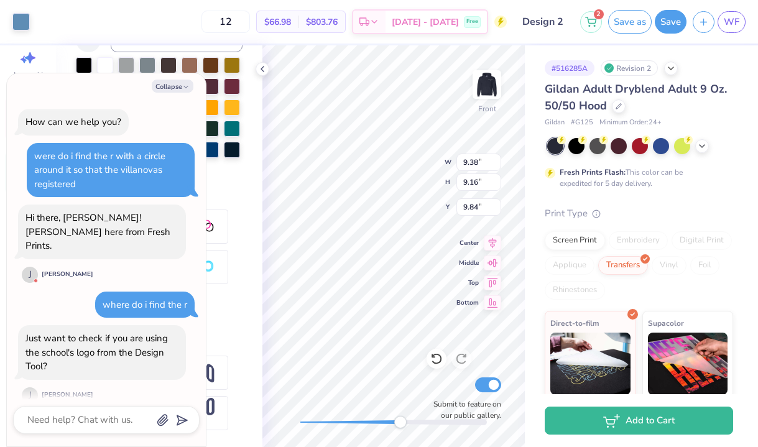
scroll to position [528, 0]
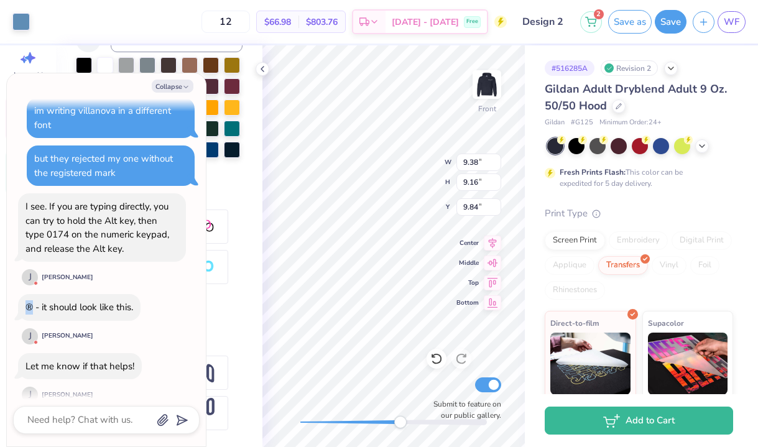
drag, startPoint x: 32, startPoint y: 294, endPoint x: 16, endPoint y: 289, distance: 17.3
click at [172, 85] on button "Collapse" at bounding box center [173, 86] width 42 height 13
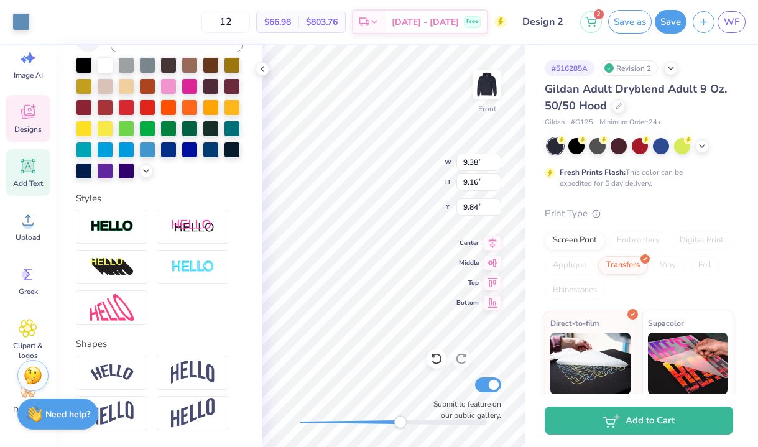
click at [29, 178] on span "Add Text" at bounding box center [28, 183] width 30 height 10
paste textarea
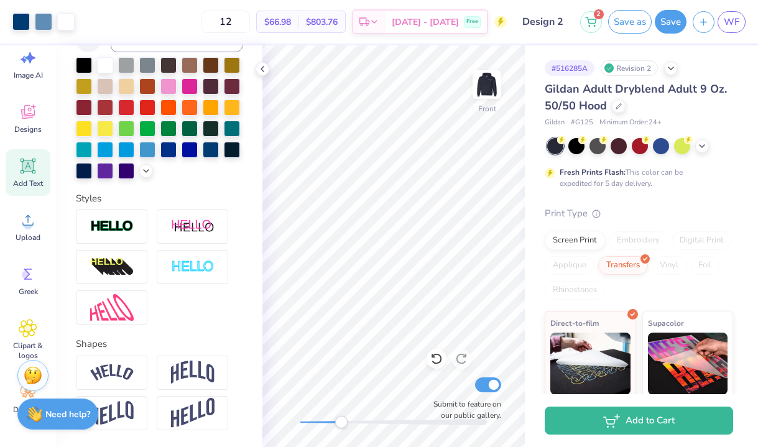
click at [341, 415] on div "Front Submit to feature on our public gallery." at bounding box center [393, 246] width 262 height 402
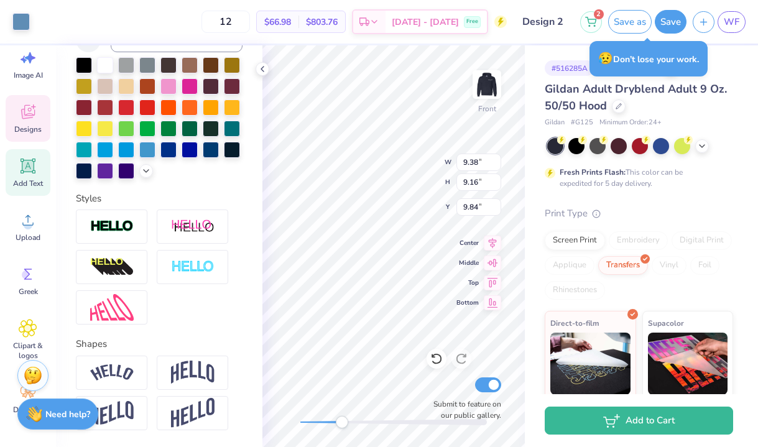
drag, startPoint x: 338, startPoint y: 426, endPoint x: 341, endPoint y: 420, distance: 6.4
click at [341, 420] on div "Accessibility label" at bounding box center [342, 422] width 12 height 12
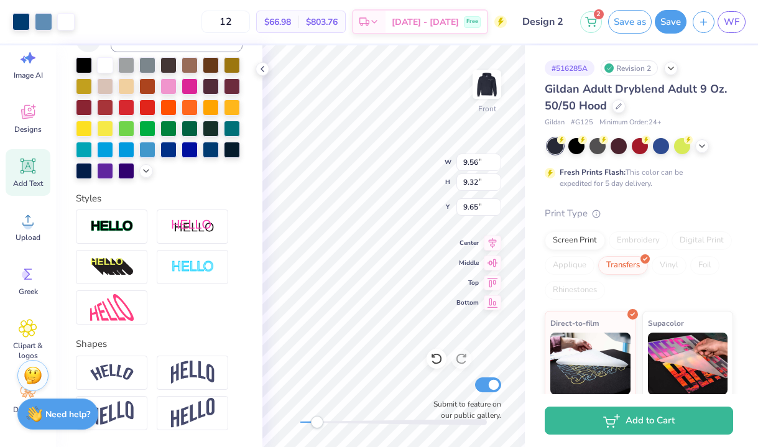
drag, startPoint x: 338, startPoint y: 426, endPoint x: 318, endPoint y: 425, distance: 20.6
click at [318, 425] on div "Accessibility label" at bounding box center [317, 422] width 12 height 12
click at [260, 345] on div "Personalized Names Personalized Numbers Text Tool Add Font Font Adventures Unli…" at bounding box center [159, 246] width 206 height 402
drag, startPoint x: 318, startPoint y: 427, endPoint x: 366, endPoint y: 423, distance: 48.6
click at [366, 423] on div "Accessibility label" at bounding box center [367, 422] width 12 height 12
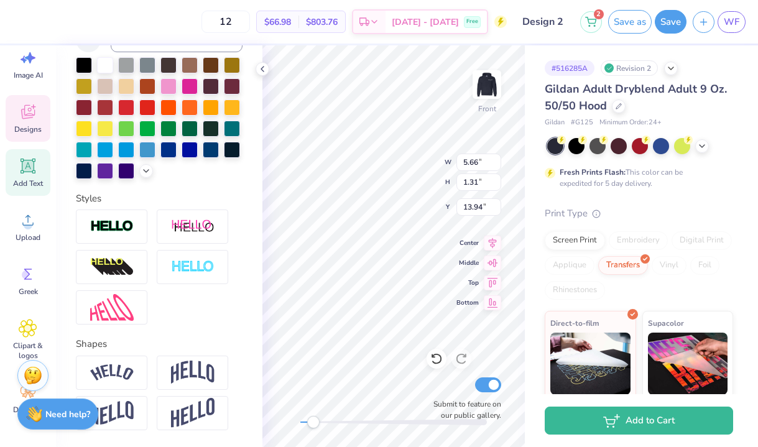
drag, startPoint x: 365, startPoint y: 426, endPoint x: 313, endPoint y: 426, distance: 51.6
click at [313, 426] on div "Accessibility label" at bounding box center [313, 422] width 12 height 12
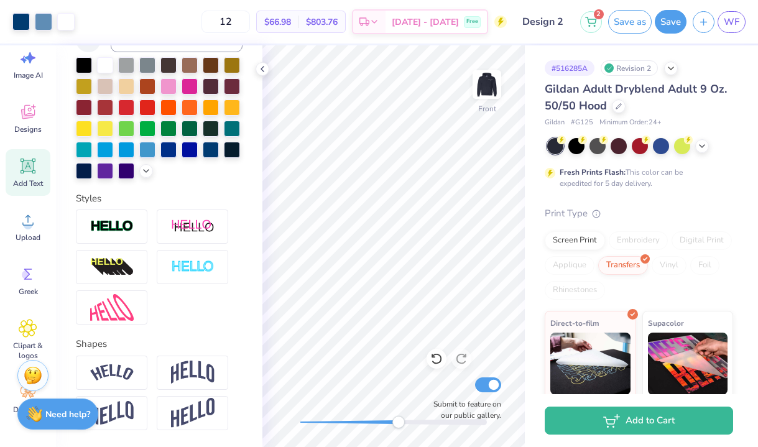
click at [397, 431] on div "Front Submit to feature on our public gallery." at bounding box center [393, 246] width 262 height 402
drag, startPoint x: 394, startPoint y: 425, endPoint x: 317, endPoint y: 425, distance: 77.7
click at [317, 425] on div "Accessibility label" at bounding box center [316, 422] width 12 height 12
click at [32, 169] on icon at bounding box center [28, 166] width 12 height 12
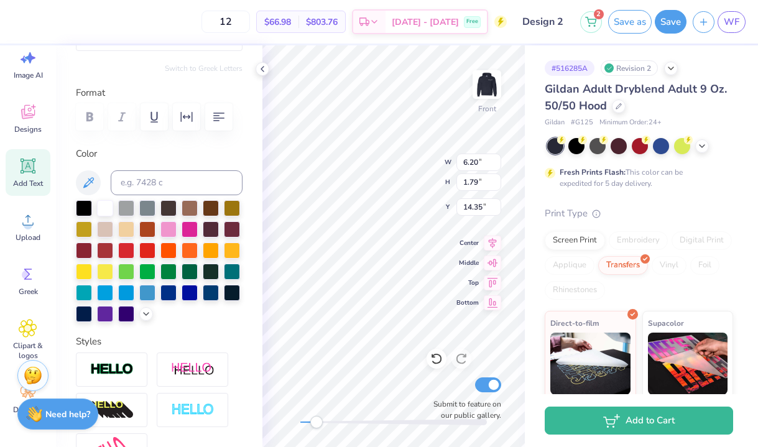
scroll to position [66, 0]
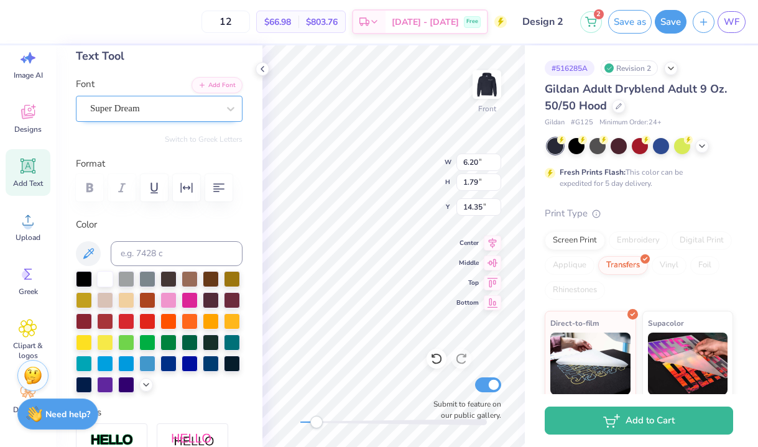
click at [161, 115] on div "Super Dream" at bounding box center [154, 108] width 131 height 19
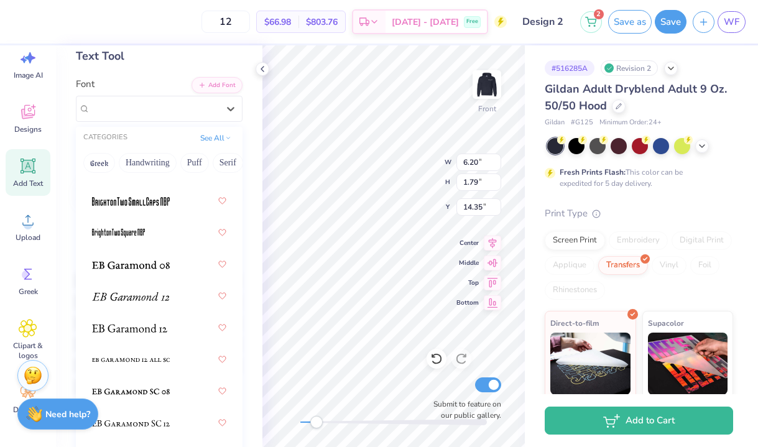
scroll to position [258, 0]
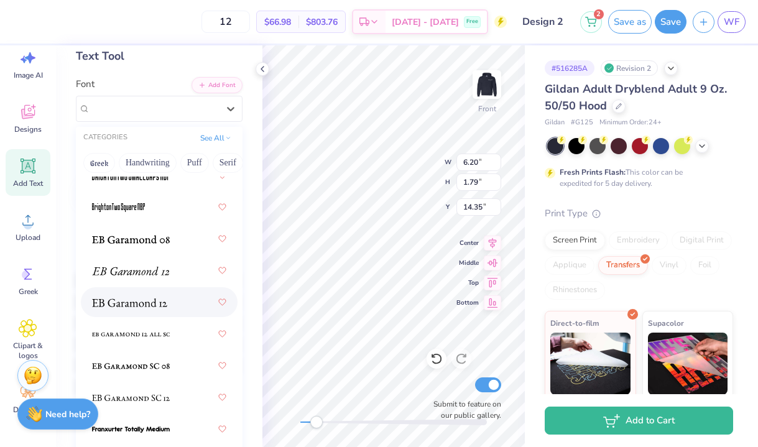
click at [155, 312] on div at bounding box center [159, 302] width 134 height 22
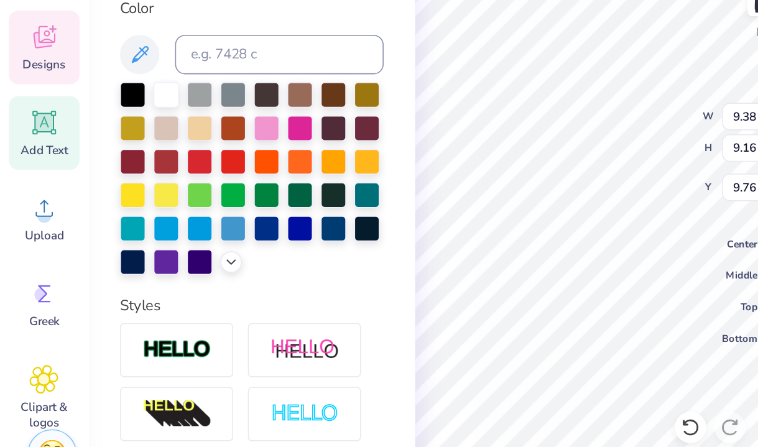
scroll to position [218, 0]
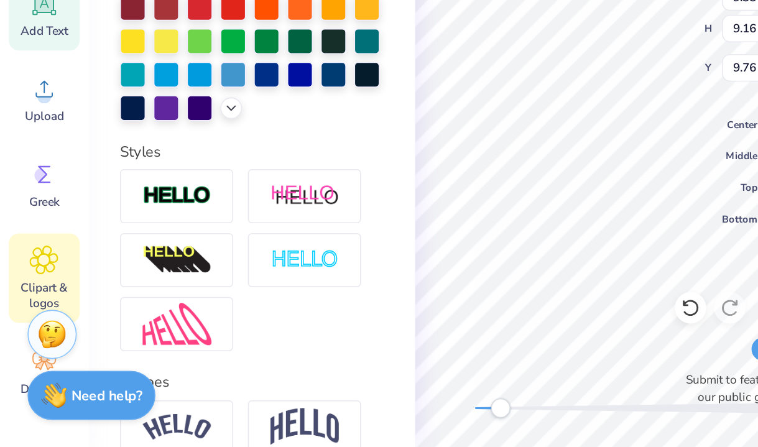
click at [34, 346] on span "Clipart & logos" at bounding box center [27, 351] width 41 height 20
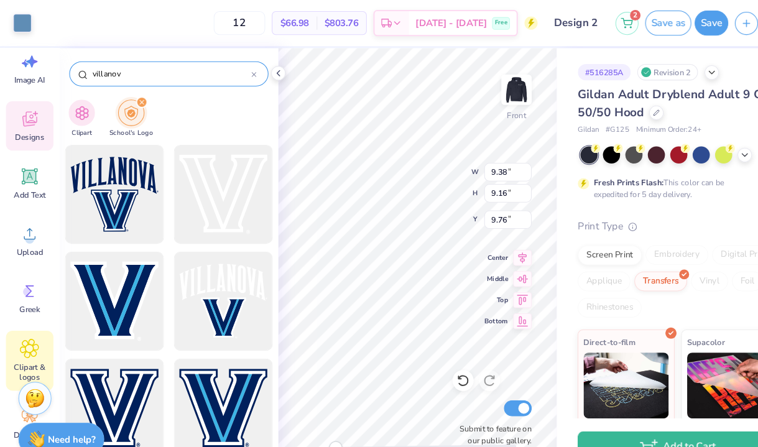
click at [241, 72] on icon at bounding box center [240, 70] width 4 height 4
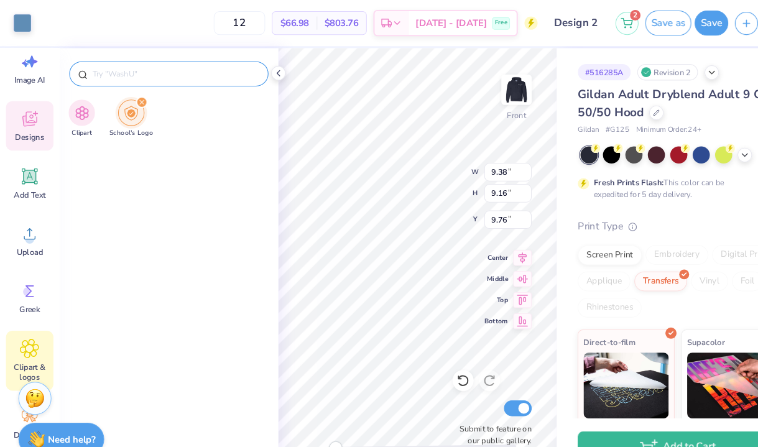
scroll to position [3932, 0]
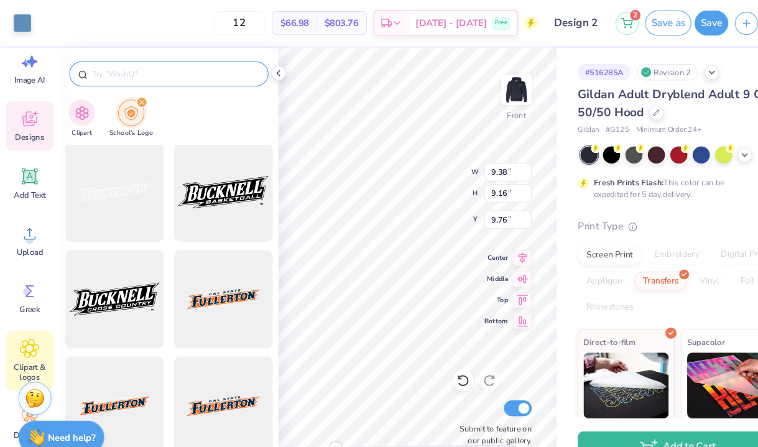
click at [78, 411] on strong "Need help?" at bounding box center [67, 413] width 45 height 12
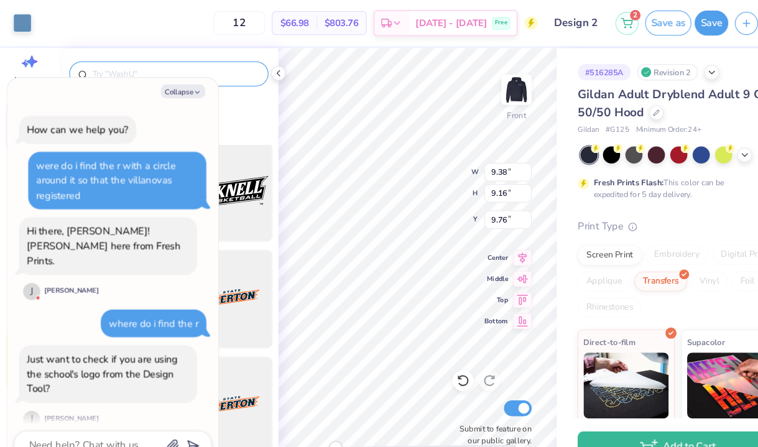
scroll to position [528, 0]
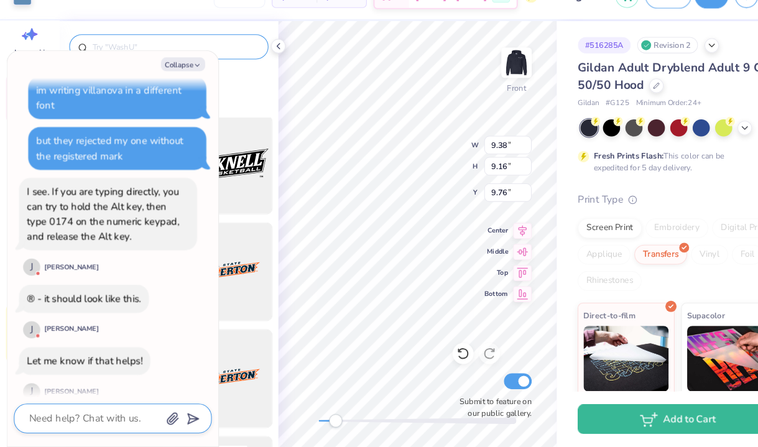
click at [99, 421] on textarea at bounding box center [89, 420] width 126 height 17
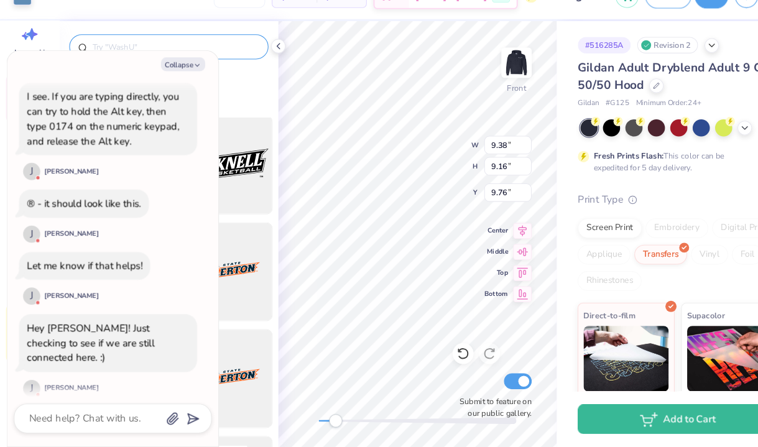
scroll to position [663, 0]
